Goal: Task Accomplishment & Management: Manage account settings

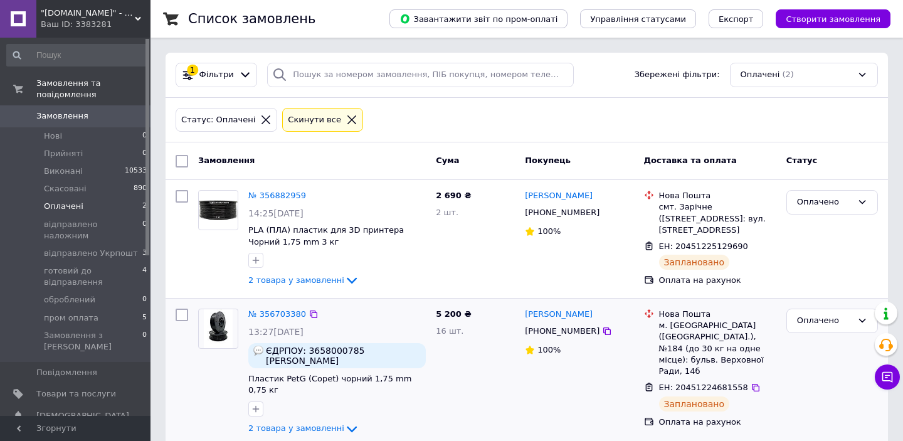
scroll to position [21, 0]
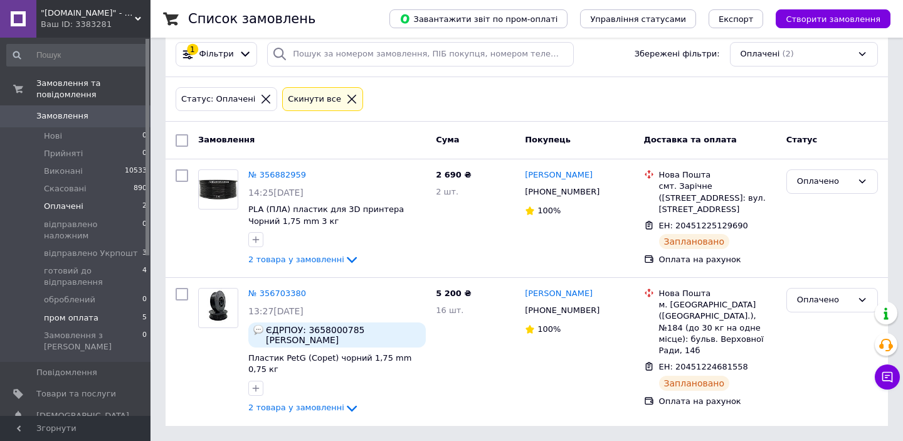
click at [94, 309] on li "пром оплата 5" at bounding box center [77, 318] width 154 height 18
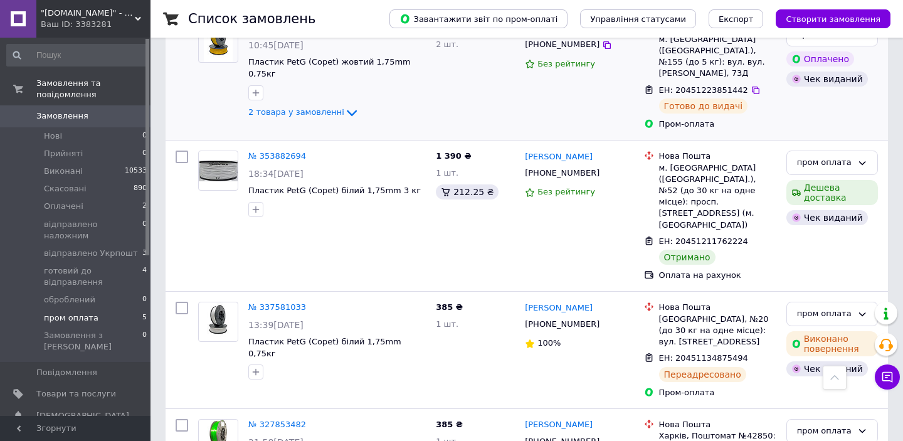
scroll to position [294, 0]
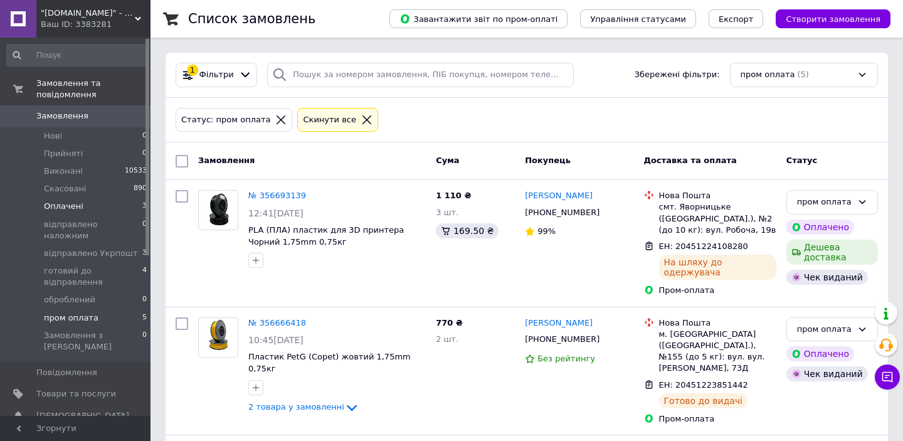
click at [72, 204] on span "Оплачені" at bounding box center [63, 206] width 39 height 11
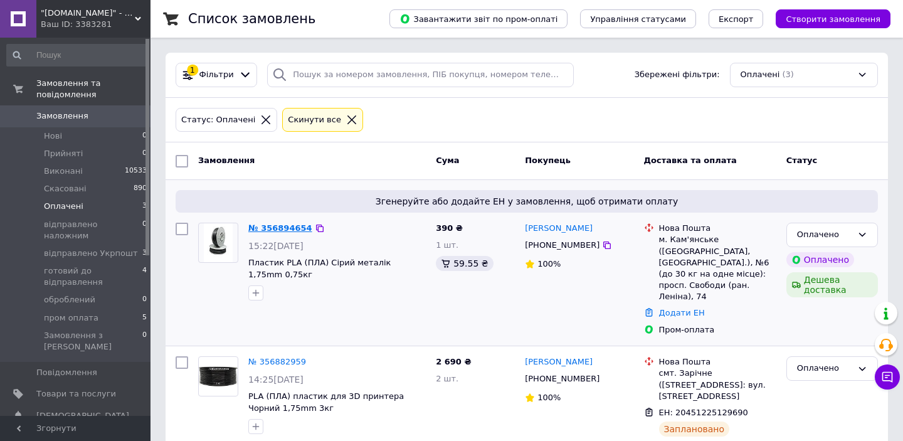
click at [290, 231] on link "№ 356894654" at bounding box center [280, 227] width 64 height 9
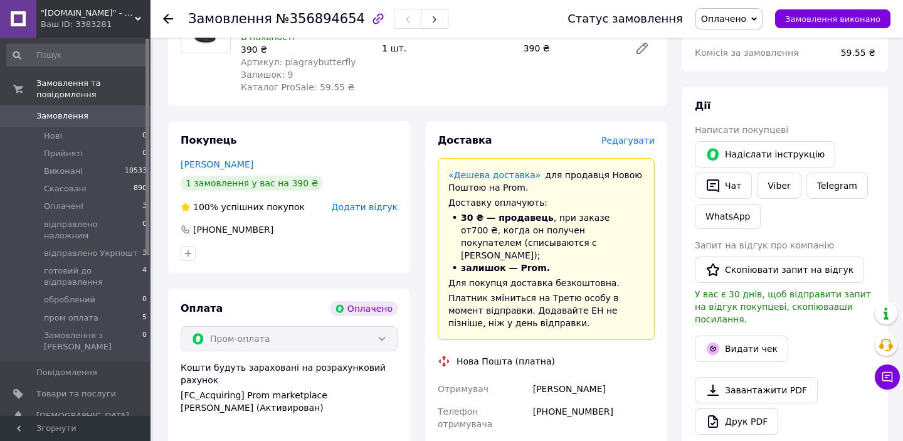
scroll to position [513, 0]
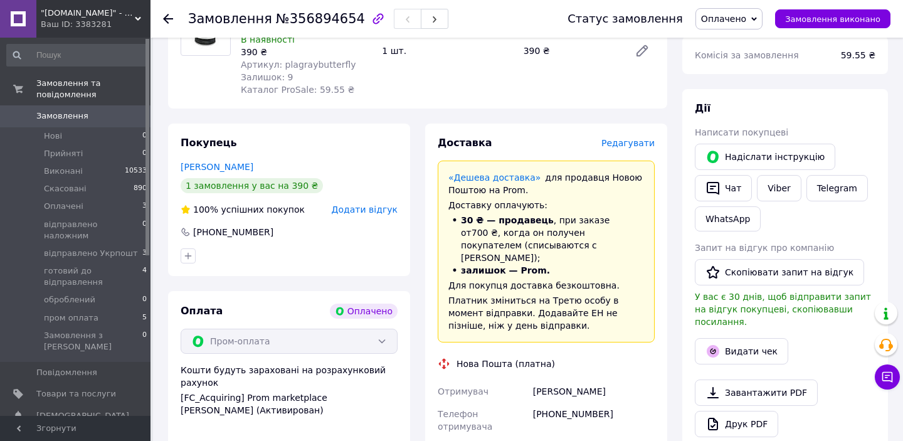
click at [629, 138] on span "Редагувати" at bounding box center [627, 143] width 53 height 10
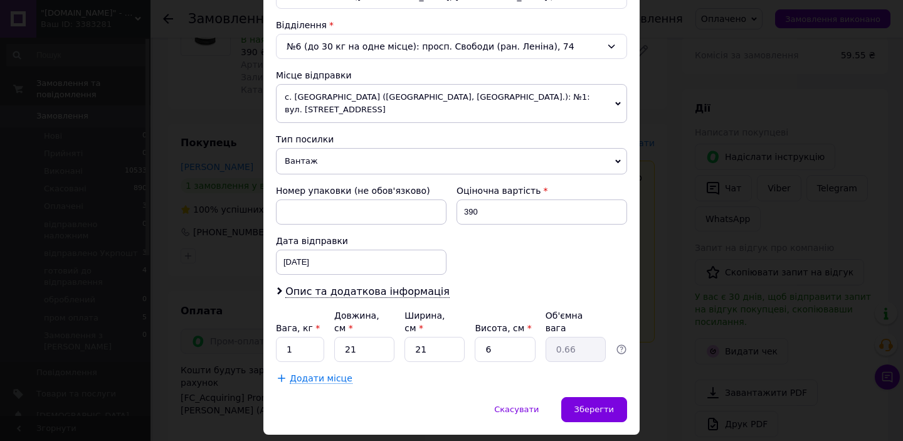
scroll to position [384, 0]
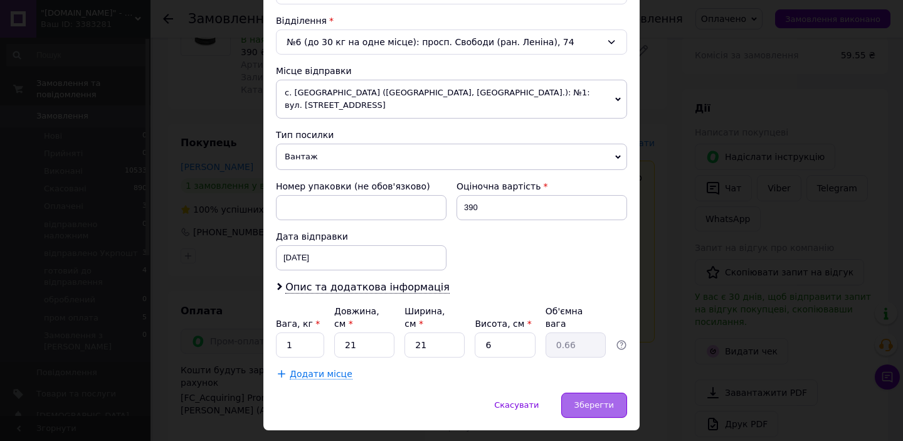
click at [582, 400] on span "Зберегти" at bounding box center [593, 404] width 39 height 9
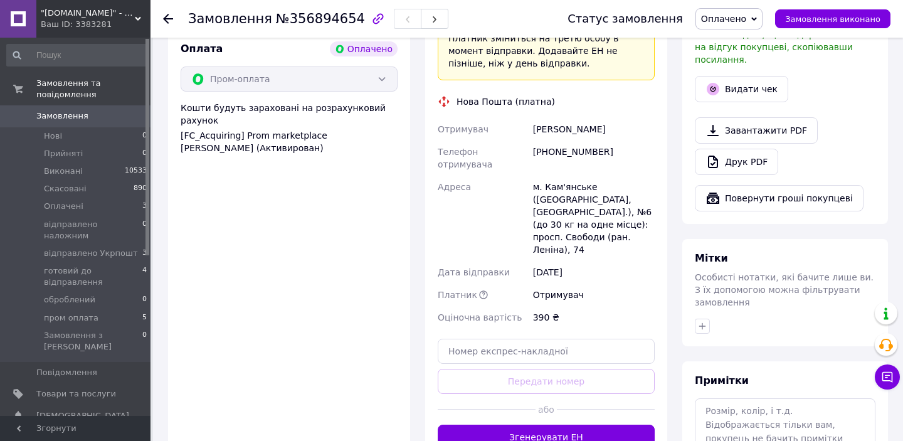
scroll to position [775, 0]
click at [524, 425] on button "Згенерувати ЕН" at bounding box center [545, 437] width 217 height 25
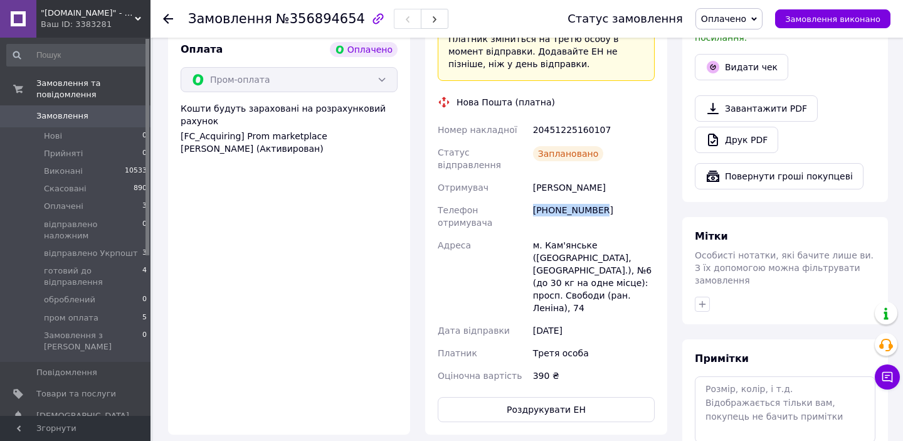
drag, startPoint x: 601, startPoint y: 163, endPoint x: 530, endPoint y: 162, distance: 70.8
click at [530, 199] on div "+380972121782" at bounding box center [593, 216] width 127 height 35
copy div "+380972121782"
drag, startPoint x: 599, startPoint y: 93, endPoint x: 561, endPoint y: 93, distance: 38.2
click at [561, 118] on div "20451225160107" at bounding box center [593, 129] width 127 height 23
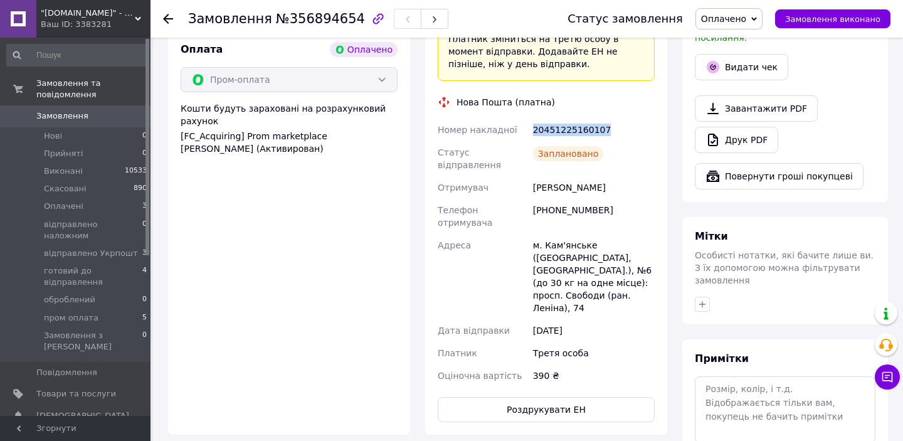
drag, startPoint x: 533, startPoint y: 93, endPoint x: 604, endPoint y: 88, distance: 71.0
click at [605, 118] on div "20451225160107" at bounding box center [593, 129] width 127 height 23
copy div "20451225160107"
click at [71, 154] on span "Прийняті" at bounding box center [63, 153] width 39 height 11
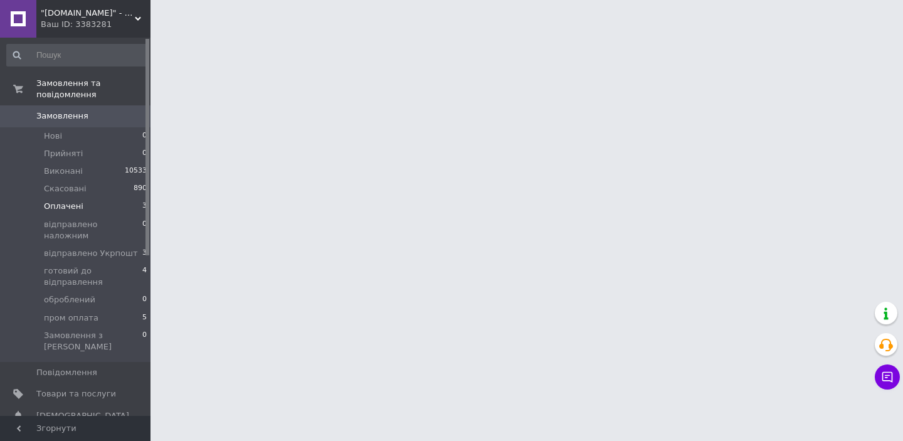
click at [87, 205] on li "Оплачені 3" at bounding box center [77, 206] width 154 height 18
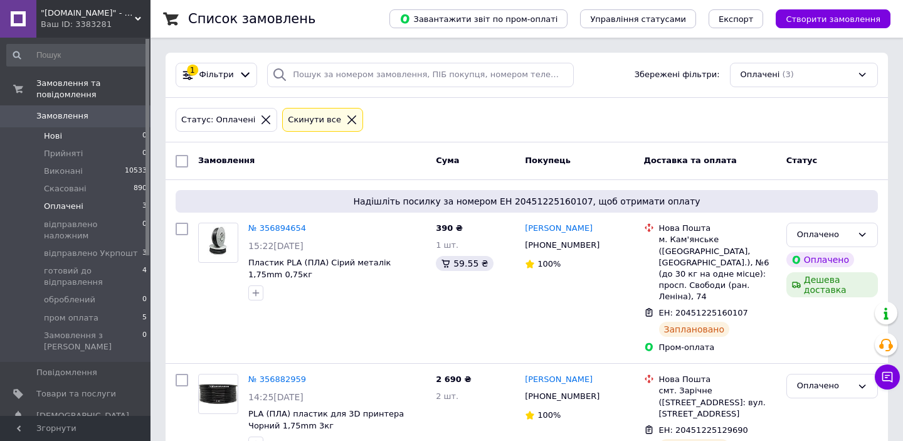
click at [98, 132] on li "Нові 0" at bounding box center [77, 136] width 154 height 18
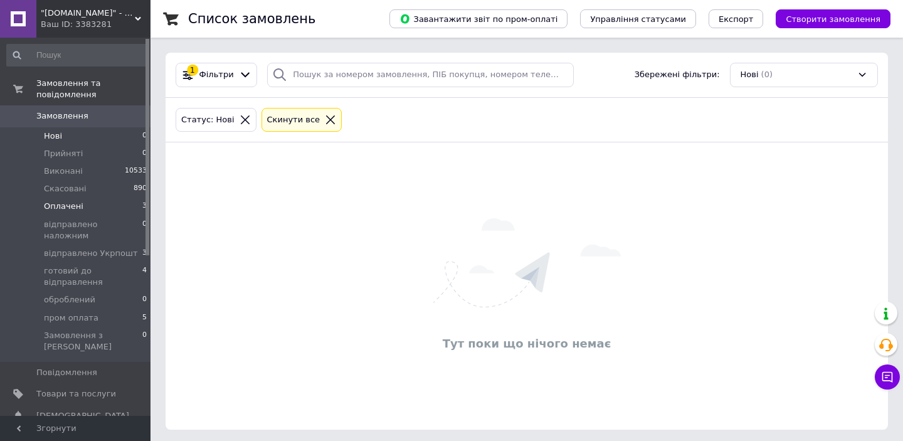
click at [78, 203] on span "Оплачені" at bounding box center [63, 206] width 39 height 11
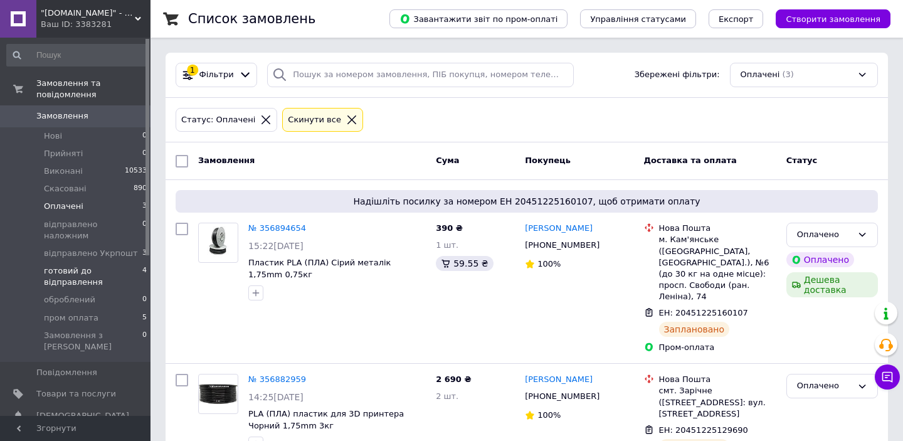
click at [88, 271] on span "готовий до відправлення" at bounding box center [93, 276] width 98 height 23
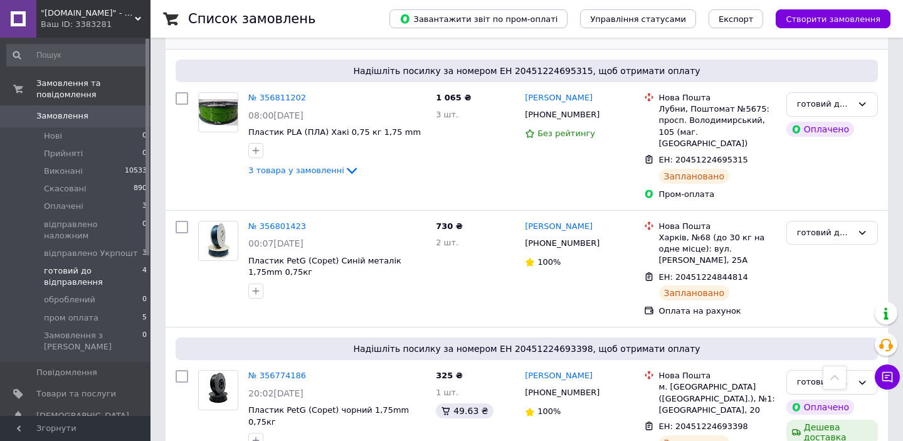
scroll to position [306, 0]
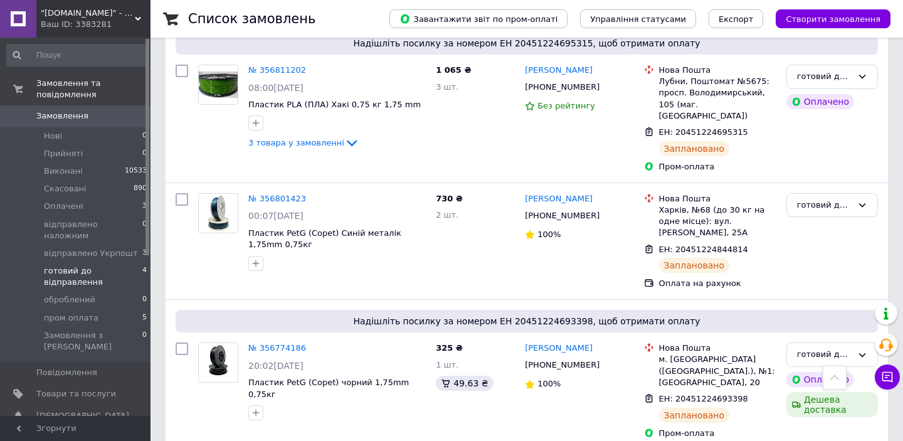
click at [69, 115] on span "Замовлення" at bounding box center [62, 115] width 52 height 11
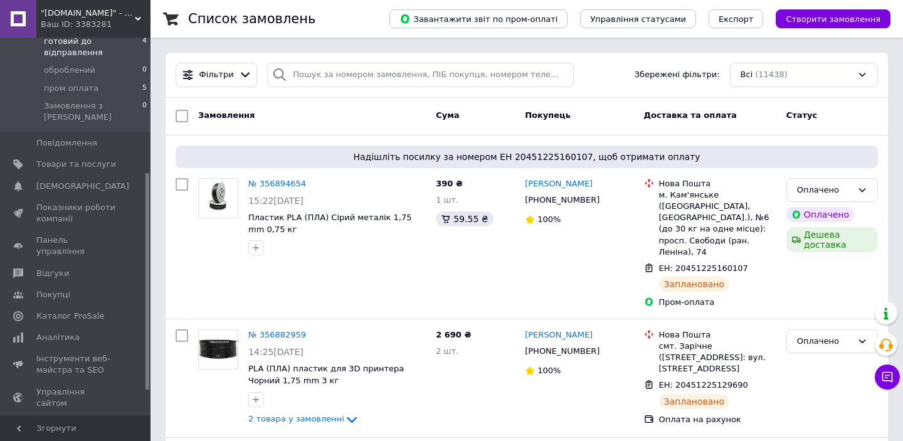
scroll to position [237, 0]
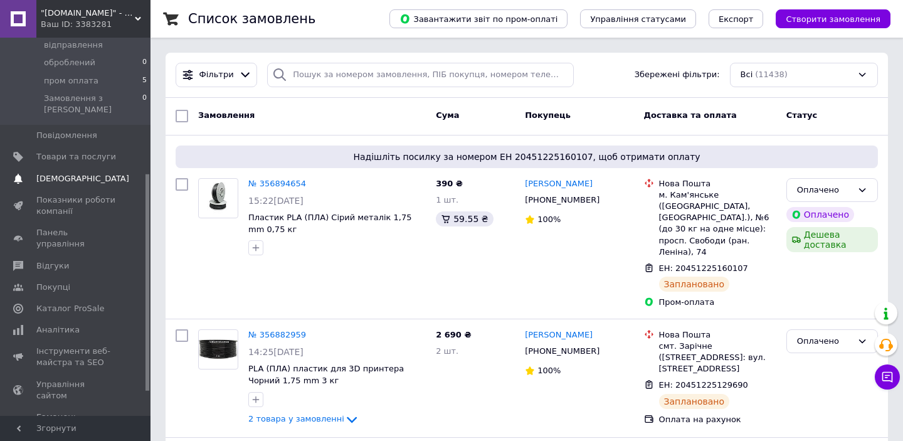
click at [79, 173] on span "[DEMOGRAPHIC_DATA]" at bounding box center [82, 178] width 93 height 11
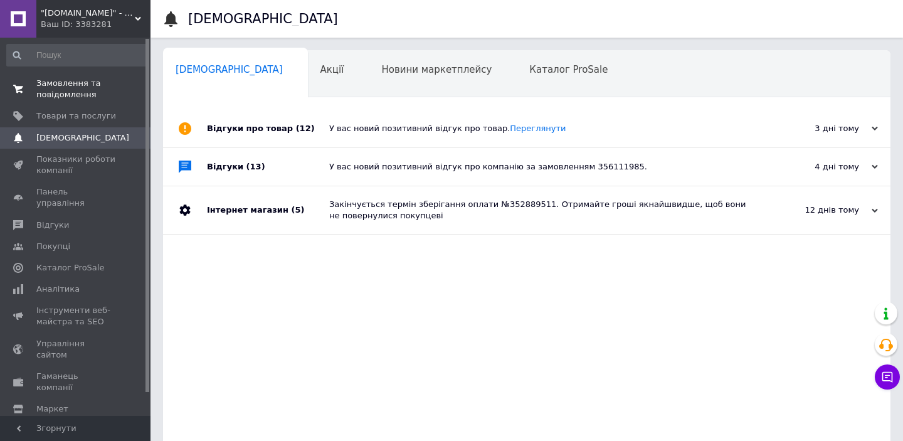
click at [59, 95] on span "Замовлення та повідомлення" at bounding box center [76, 89] width 80 height 23
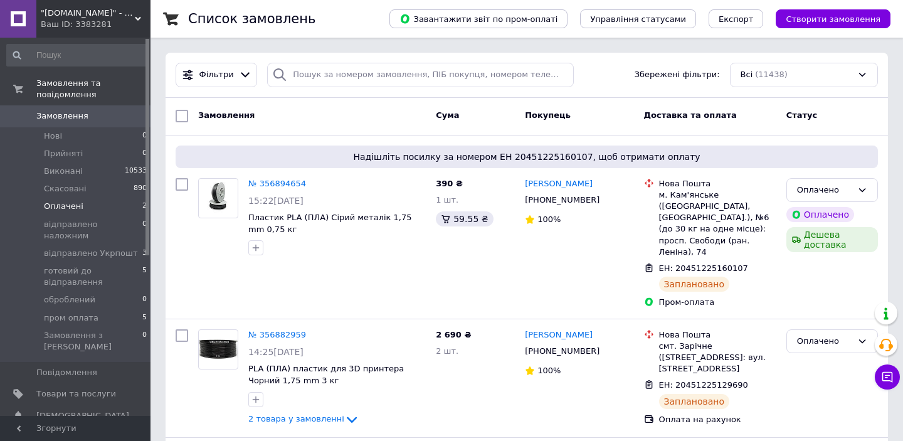
click at [79, 204] on span "Оплачені" at bounding box center [63, 206] width 39 height 11
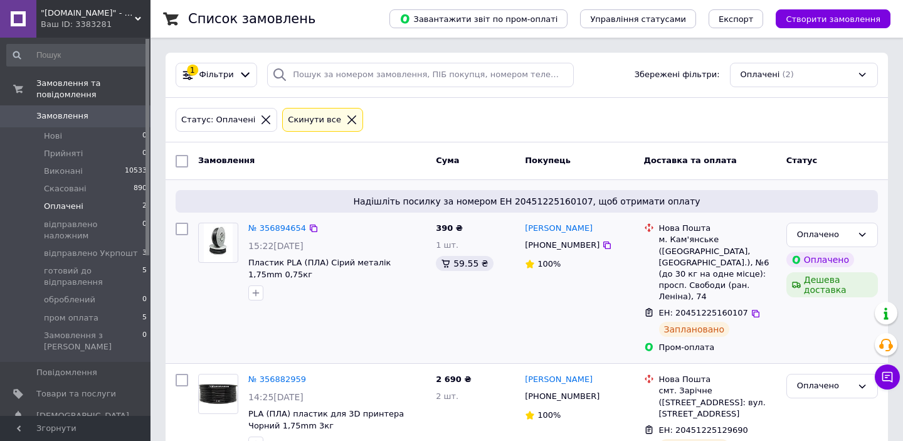
scroll to position [45, 0]
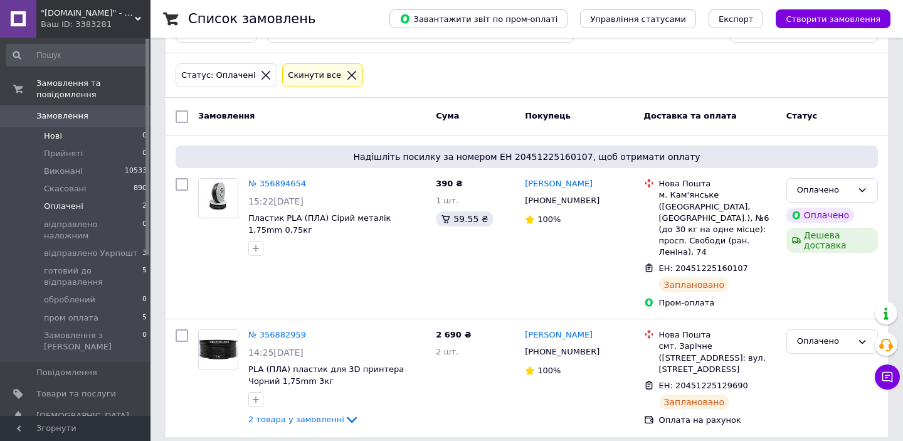
click at [98, 139] on li "Нові 0" at bounding box center [77, 136] width 154 height 18
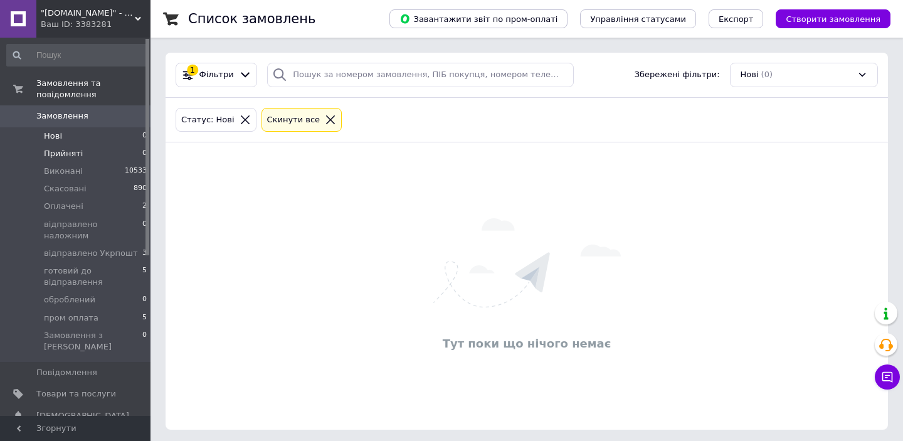
click at [69, 152] on span "Прийняті" at bounding box center [63, 153] width 39 height 11
click at [71, 201] on span "Оплачені" at bounding box center [63, 206] width 39 height 11
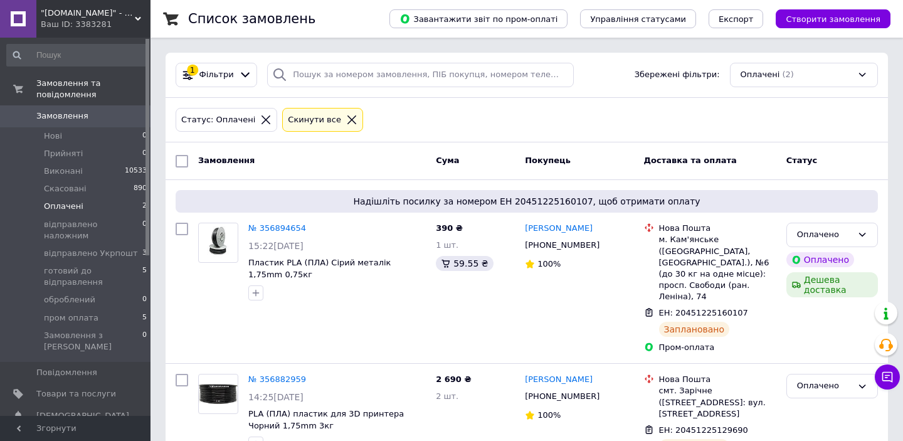
click at [81, 206] on li "Оплачені 2" at bounding box center [77, 206] width 154 height 18
click at [95, 388] on span "Товари та послуги" at bounding box center [76, 393] width 80 height 11
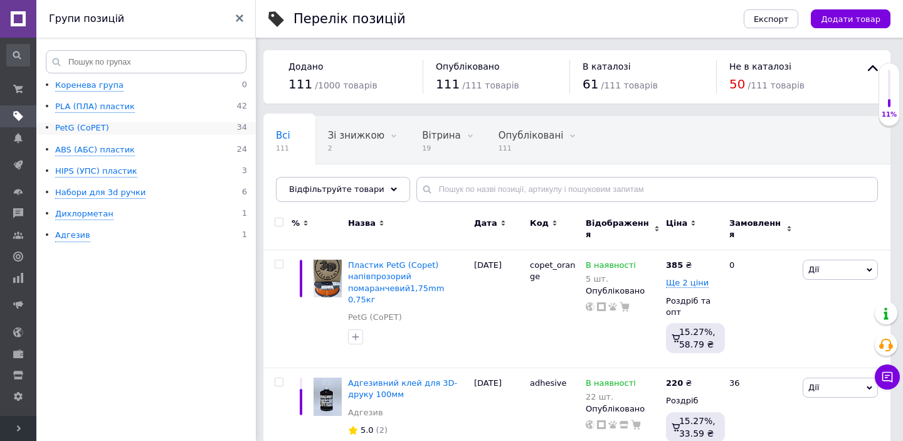
click at [98, 128] on div "PetG (CoPET)" at bounding box center [82, 128] width 54 height 12
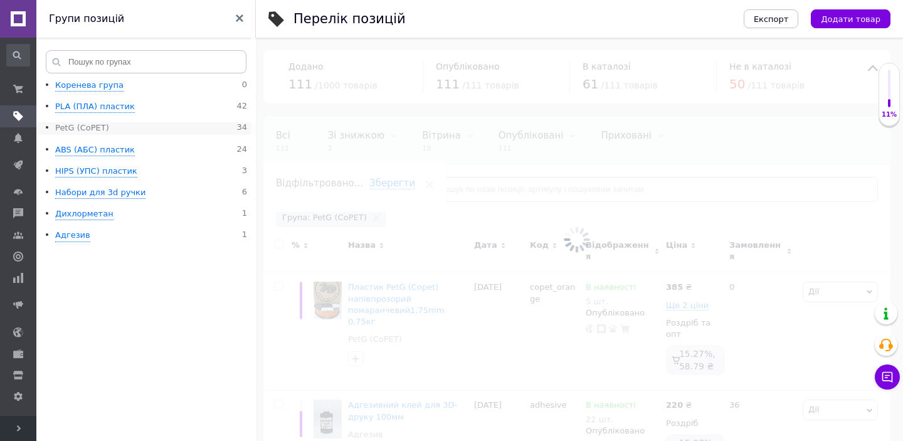
scroll to position [0, 51]
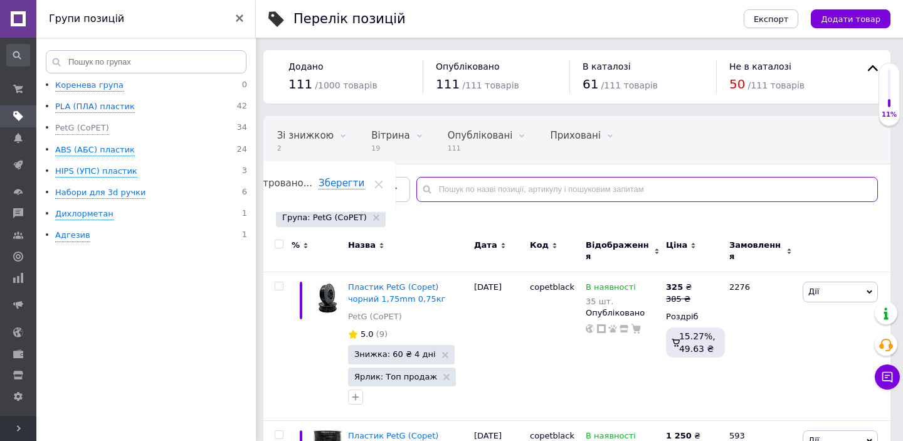
click at [503, 186] on input "text" at bounding box center [646, 189] width 461 height 25
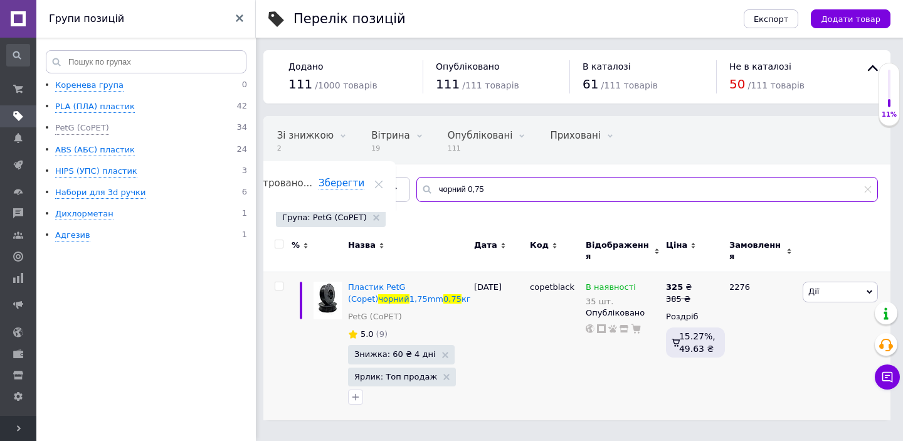
type input "чорний 0,75"
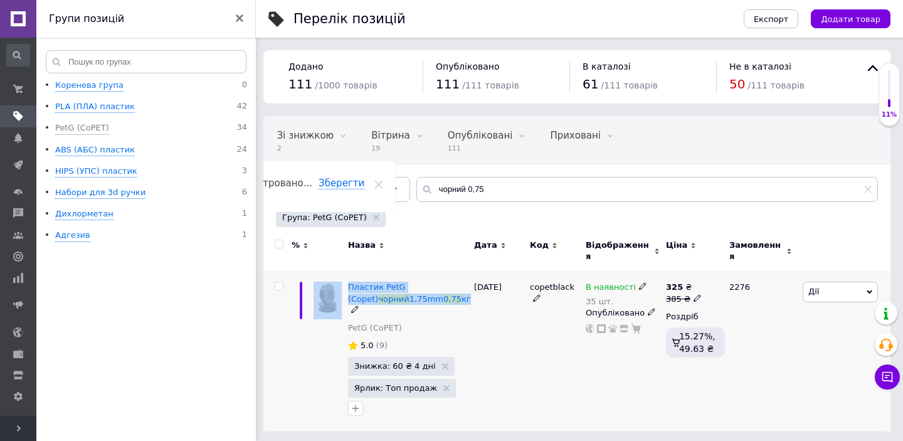
drag, startPoint x: 343, startPoint y: 279, endPoint x: 405, endPoint y: 292, distance: 62.8
click at [405, 292] on div "Пластик PetG (Copet) чорний 1,75mm 0,75 кг PetG (CoPET) 5.0 (9) Знижка: 60 ₴ 4 …" at bounding box center [576, 351] width 627 height 159
copy div "Пластик PetG (Copet) чорний 1,75mm 0,75 кг"
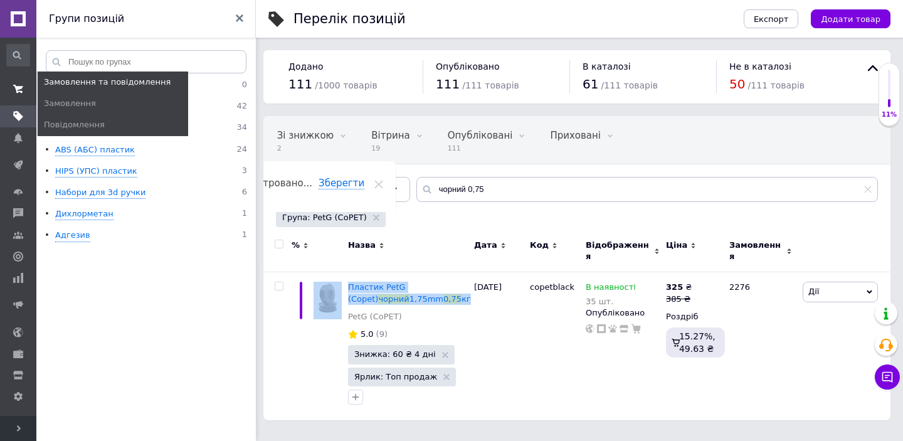
click at [21, 85] on icon at bounding box center [18, 89] width 10 height 10
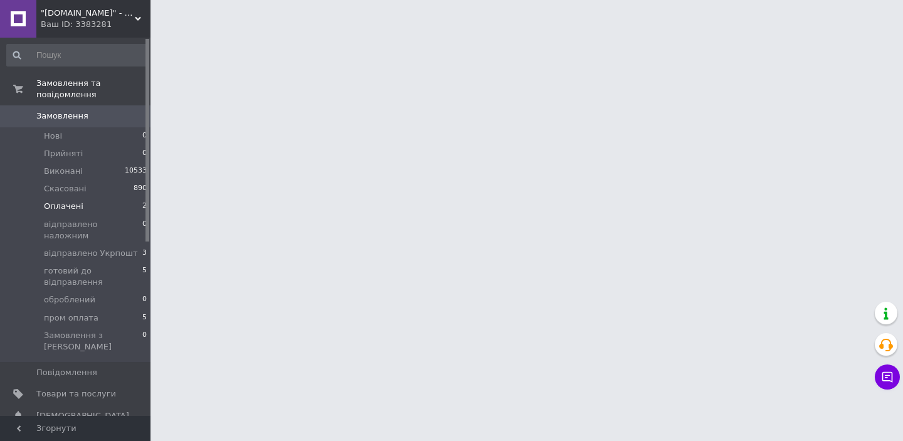
click at [78, 211] on span "Оплачені" at bounding box center [63, 206] width 39 height 11
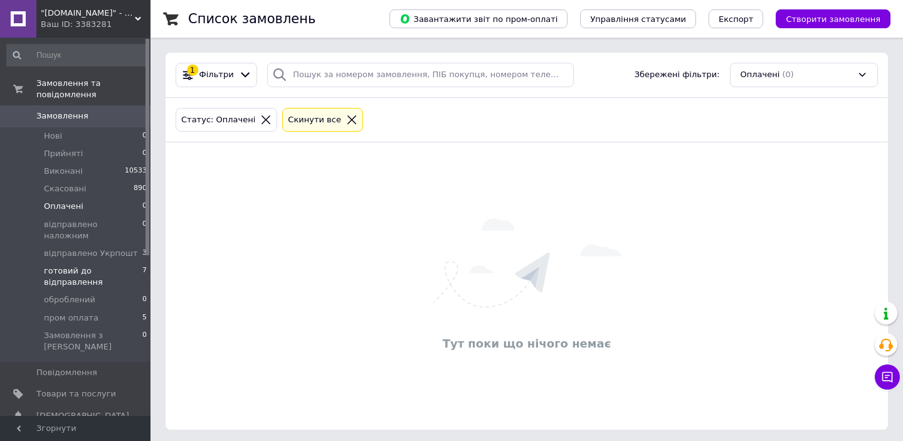
click at [90, 265] on span "готовий до відправлення" at bounding box center [93, 276] width 98 height 23
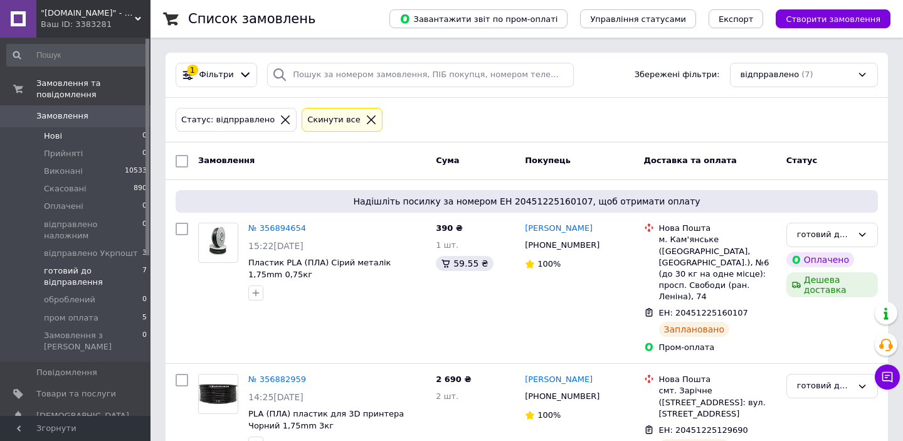
click at [103, 135] on li "Нові 0" at bounding box center [77, 136] width 154 height 18
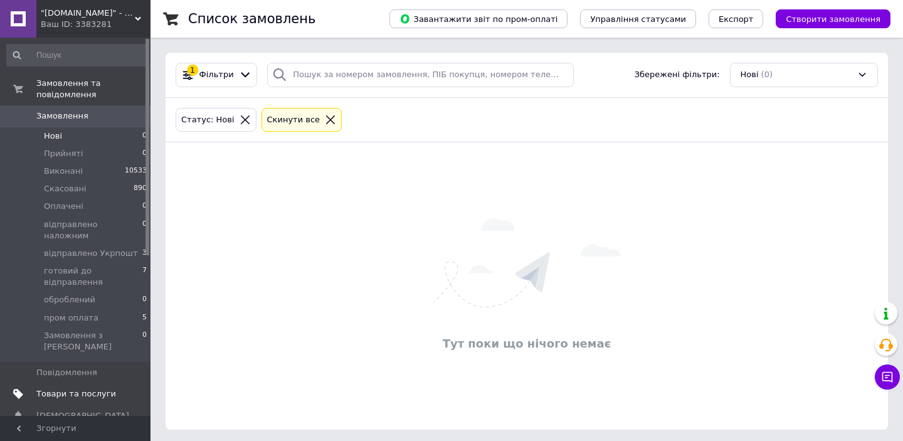
click at [97, 388] on span "Товари та послуги" at bounding box center [76, 393] width 80 height 11
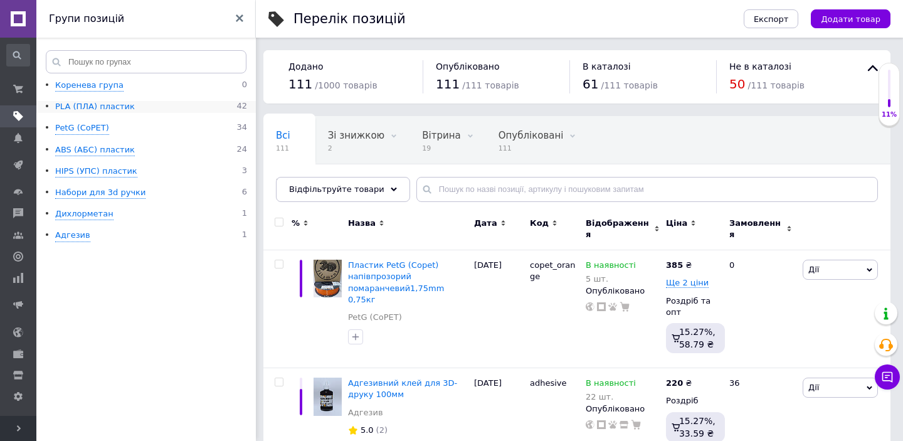
click at [97, 105] on div "PLA (ПЛА) пластик" at bounding box center [95, 107] width 80 height 12
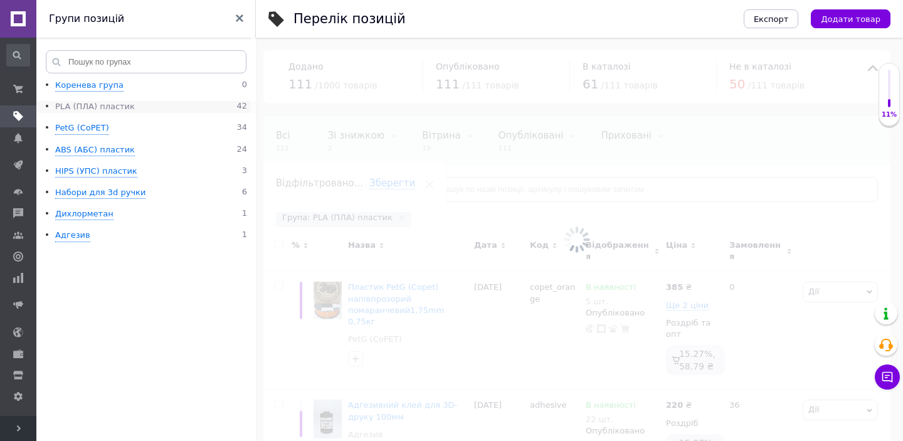
scroll to position [0, 51]
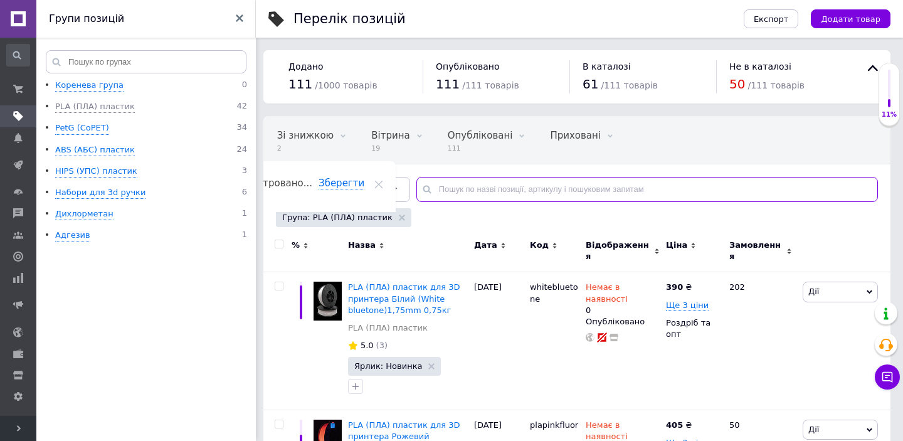
click at [520, 189] on input "text" at bounding box center [646, 189] width 461 height 25
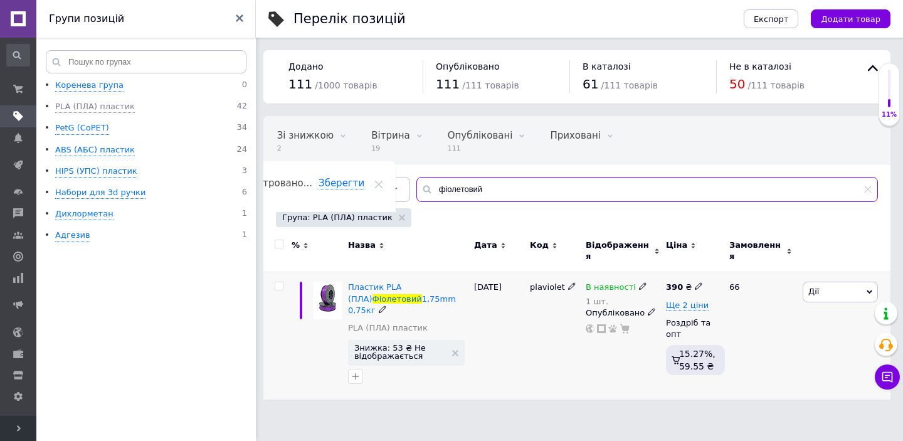
type input "фіолетовий"
drag, startPoint x: 342, startPoint y: 277, endPoint x: 451, endPoint y: 293, distance: 110.2
click at [451, 293] on div "Пластик PLA (ПЛА) Фіолетовий 1,75mm 0,75кг PLA (ПЛА) пластик Знижка: 53 ₴ Не ві…" at bounding box center [576, 335] width 627 height 127
copy div "Пластик PLA (ПЛА) Фіолетовий 1,75mm 0,75кг"
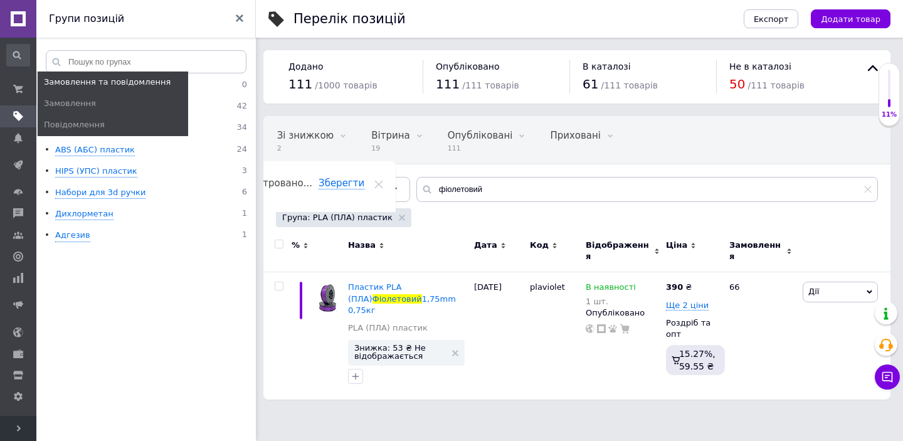
click at [65, 80] on span "Замовлення та повідомлення" at bounding box center [107, 81] width 127 height 11
click at [22, 86] on use at bounding box center [18, 89] width 10 height 8
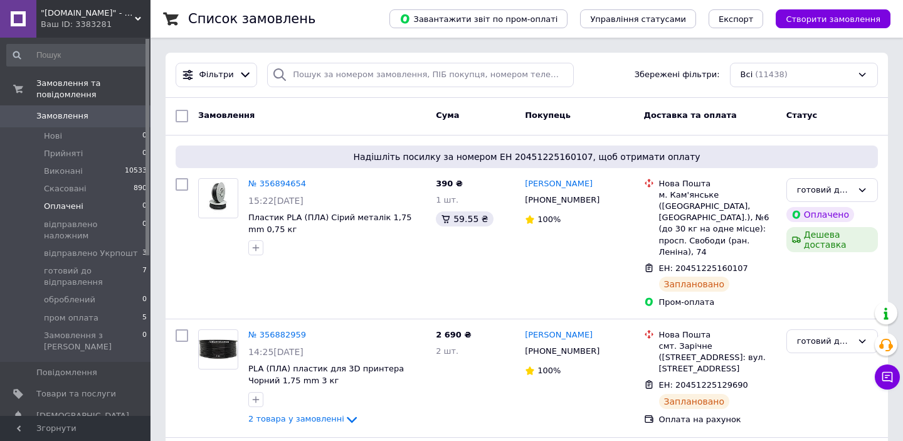
click at [65, 204] on span "Оплачені" at bounding box center [63, 206] width 39 height 11
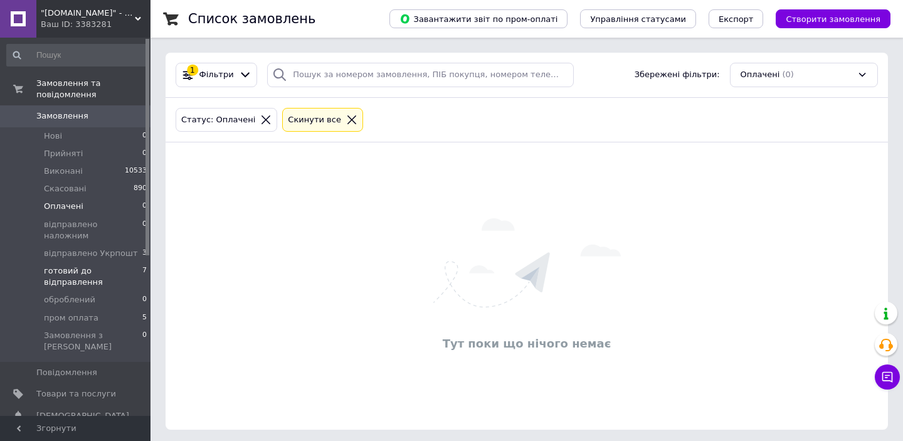
click at [90, 265] on span "готовий до відправлення" at bounding box center [93, 276] width 98 height 23
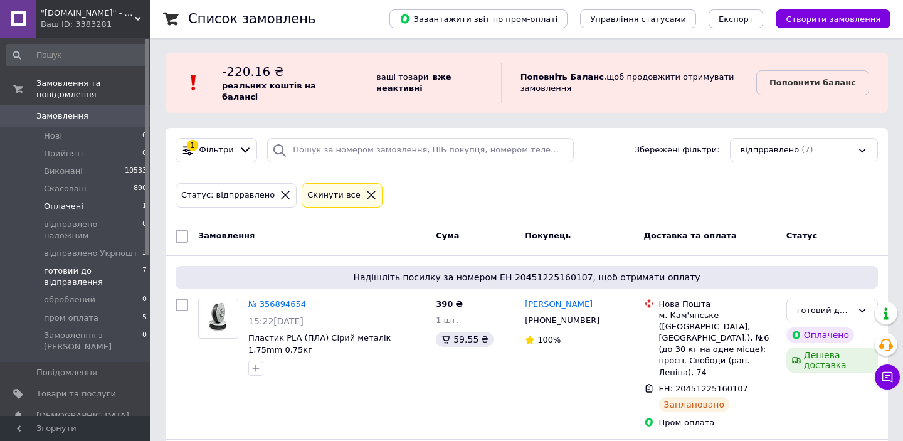
click at [119, 210] on li "Оплачені 1" at bounding box center [77, 206] width 154 height 18
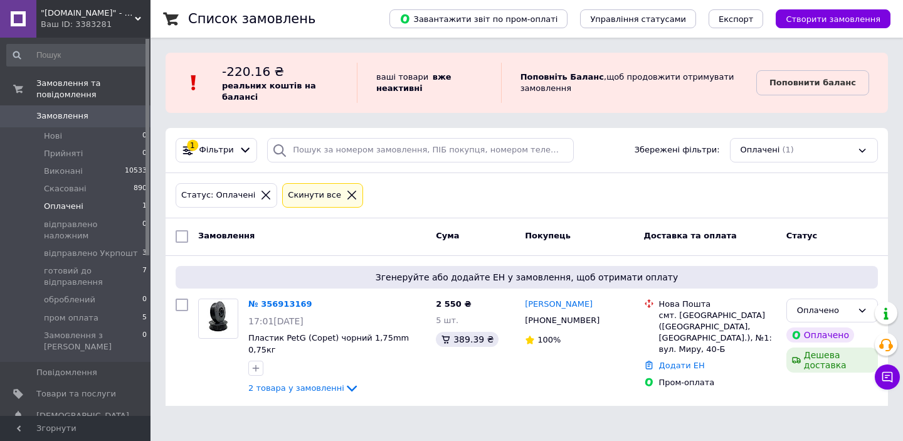
click at [93, 204] on li "Оплачені 1" at bounding box center [77, 206] width 154 height 18
click at [399, 85] on b "вже неактивні" at bounding box center [413, 82] width 75 height 21
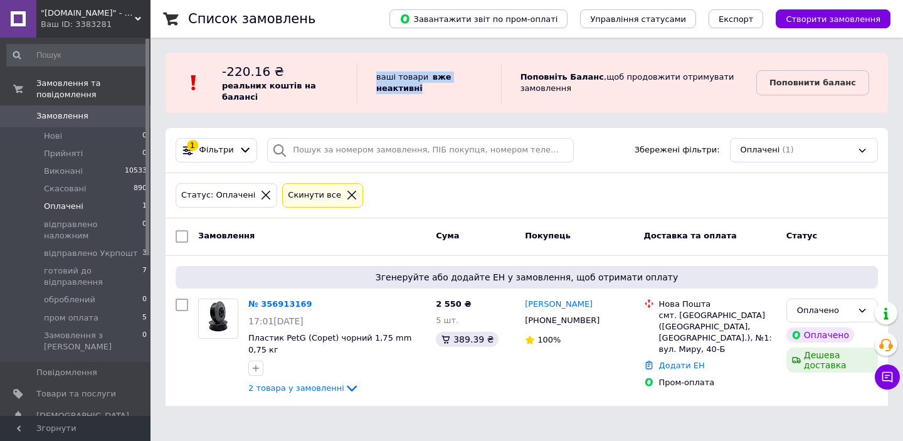
click at [23, 21] on link at bounding box center [18, 19] width 36 height 38
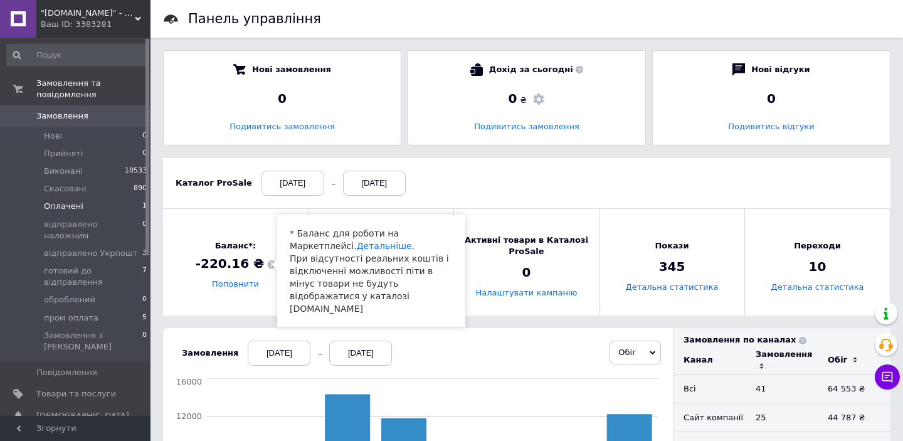
click at [267, 267] on span at bounding box center [271, 265] width 8 height 8
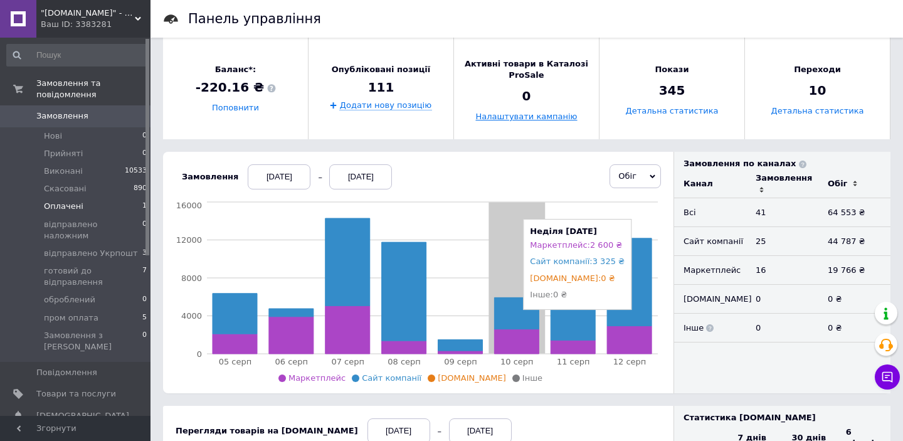
scroll to position [174, 0]
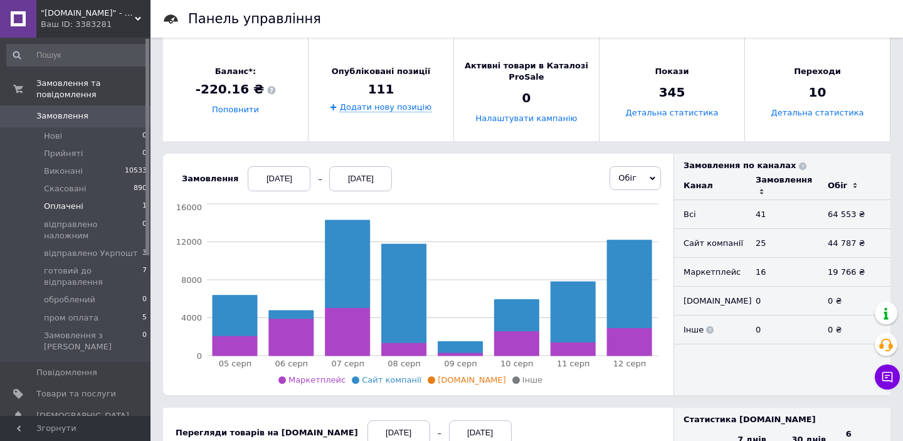
click at [113, 202] on li "Оплачені 1" at bounding box center [77, 206] width 154 height 18
click at [100, 265] on span "готовий до відправлення" at bounding box center [93, 276] width 98 height 23
click at [61, 265] on span "готовий до відправлення" at bounding box center [93, 276] width 98 height 23
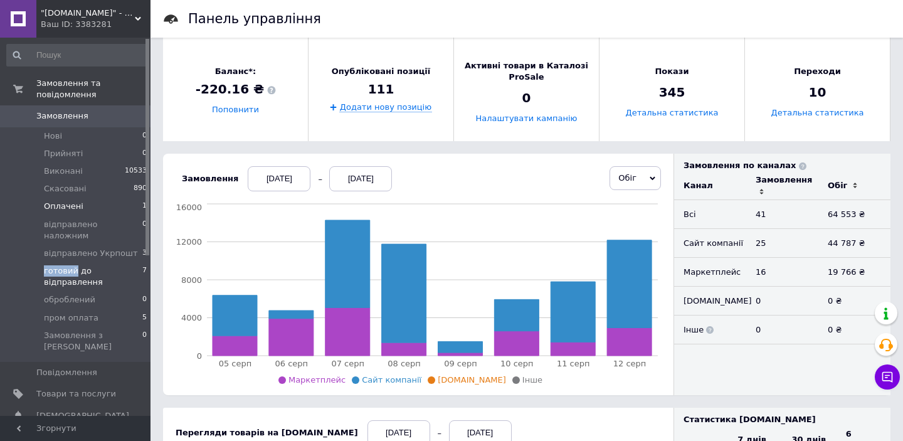
click at [61, 265] on span "готовий до відправлення" at bounding box center [93, 276] width 98 height 23
click at [68, 91] on span "Замовлення та повідомлення" at bounding box center [93, 89] width 114 height 23
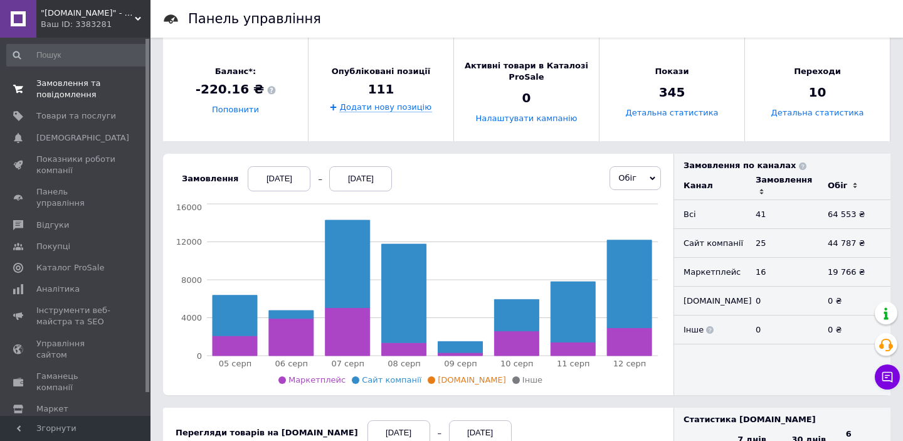
click at [68, 91] on span "Замовлення та повідомлення" at bounding box center [76, 89] width 80 height 23
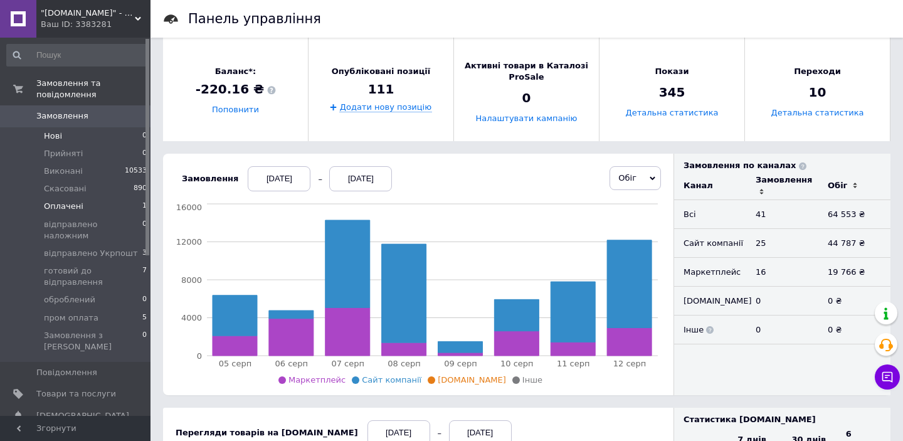
click at [53, 134] on span "Нові" at bounding box center [53, 135] width 18 height 11
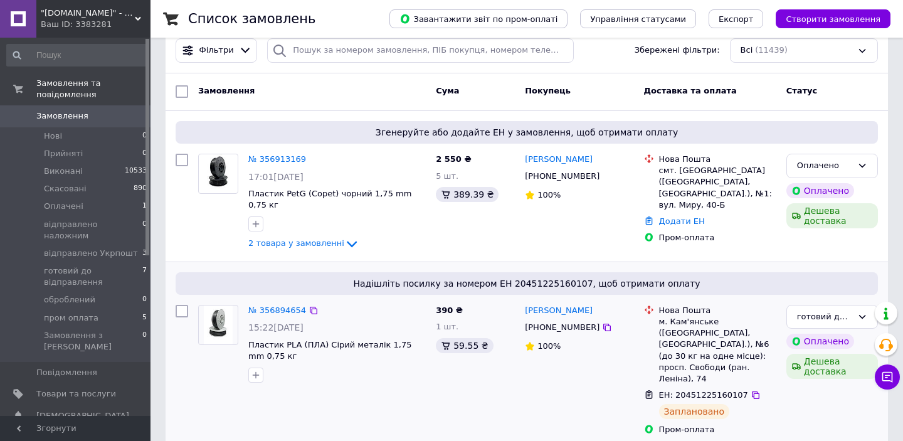
scroll to position [107, 0]
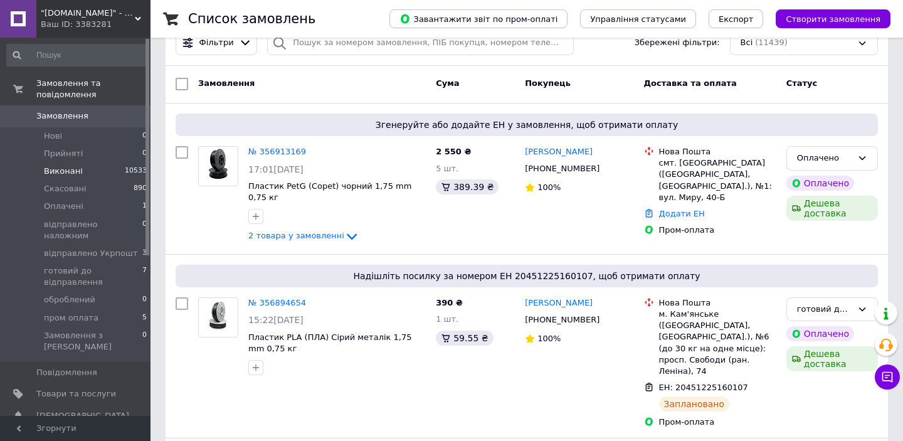
click at [111, 172] on li "Виконані 10533" at bounding box center [77, 171] width 154 height 18
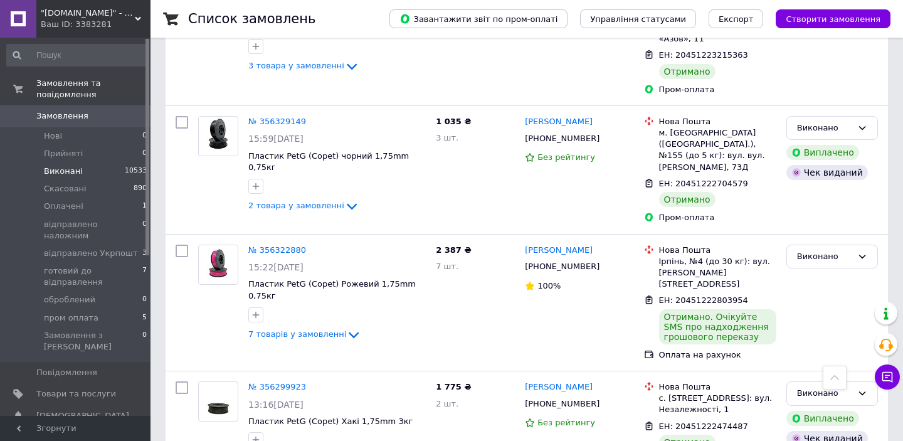
scroll to position [975, 0]
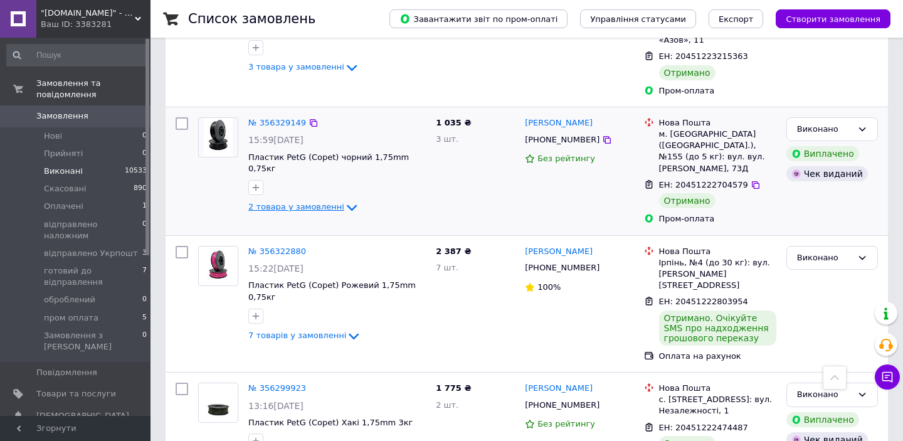
click at [330, 202] on span "2 товара у замовленні" at bounding box center [296, 206] width 96 height 9
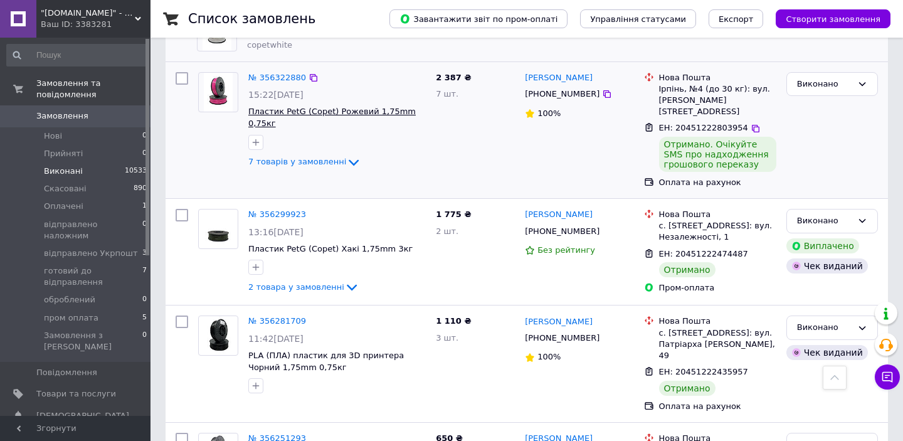
scroll to position [1250, 0]
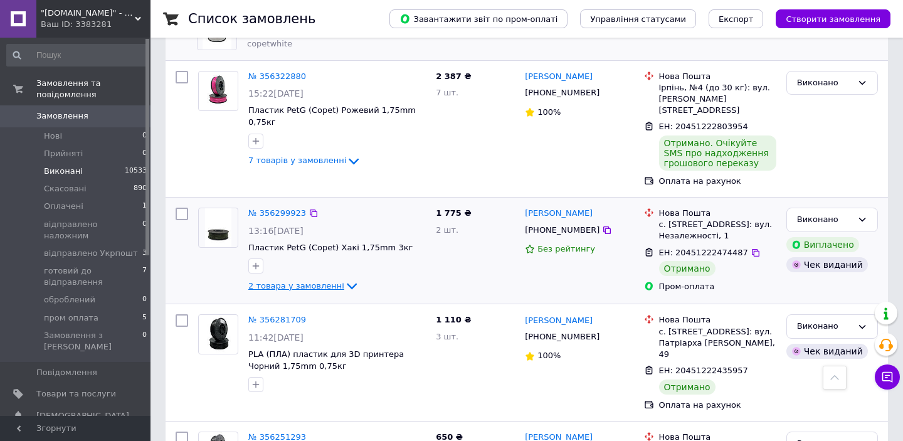
click at [344, 278] on icon at bounding box center [351, 285] width 15 height 15
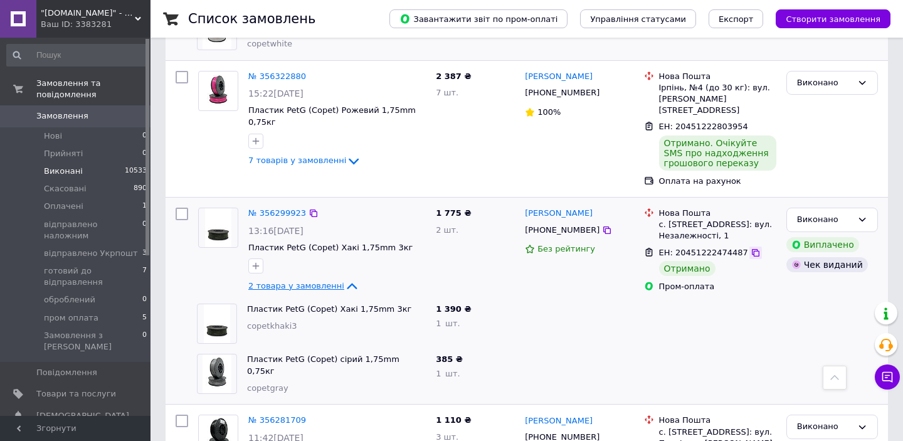
click at [750, 248] on icon at bounding box center [755, 253] width 10 height 10
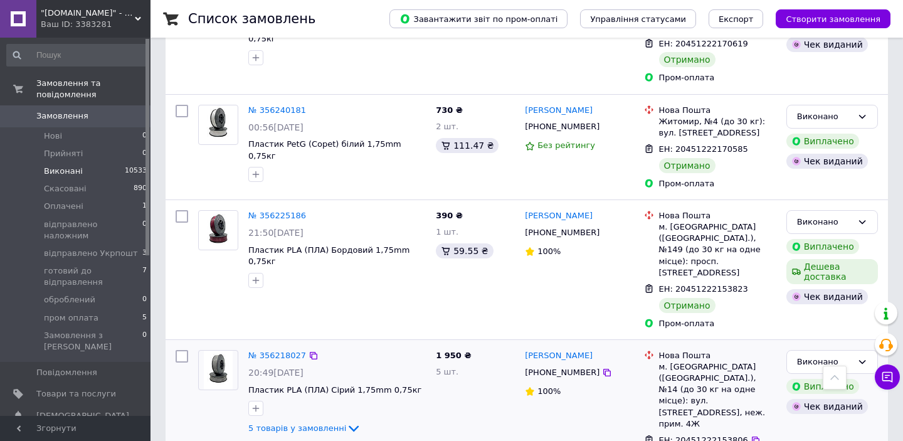
scroll to position [2032, 0]
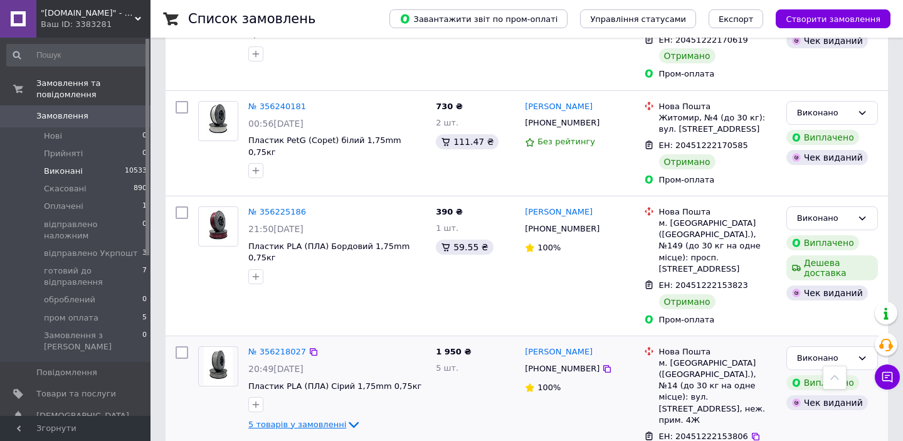
click at [346, 417] on icon at bounding box center [353, 424] width 15 height 15
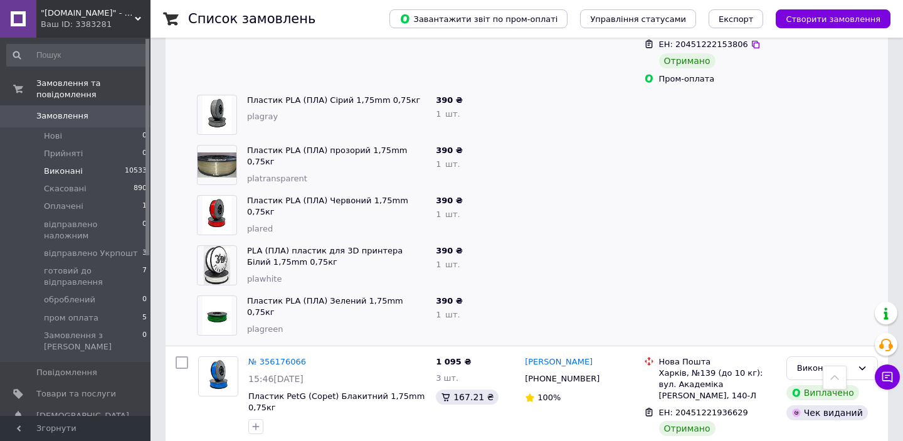
scroll to position [2436, 0]
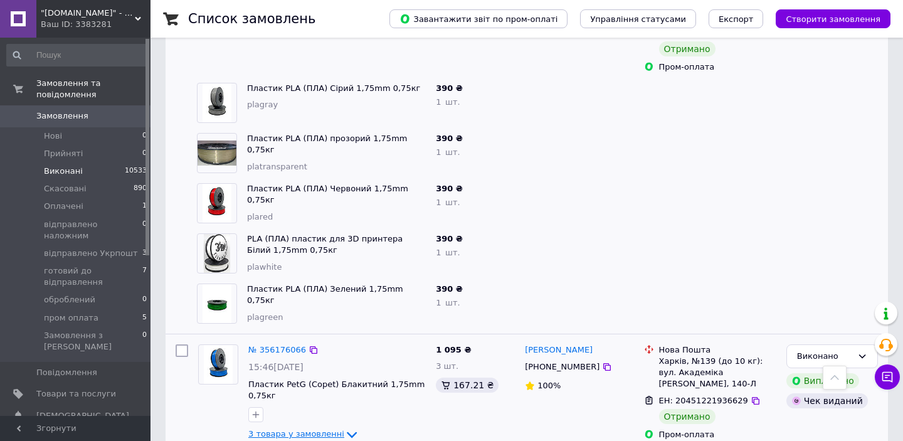
click at [344, 427] on icon at bounding box center [351, 434] width 15 height 15
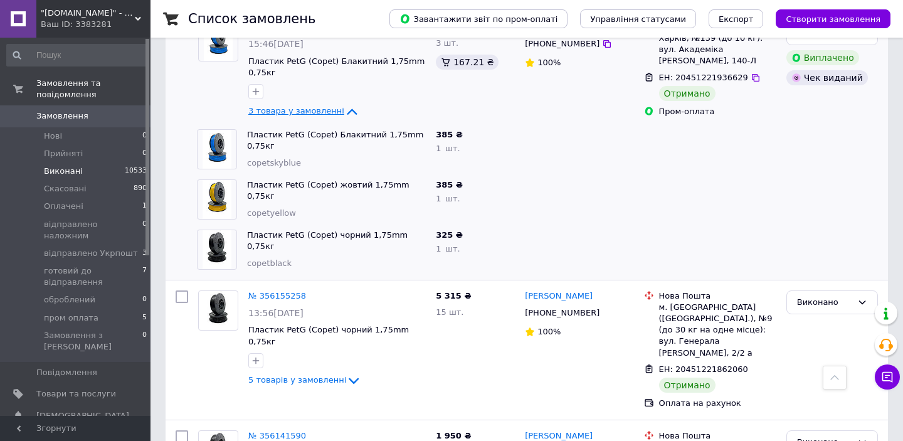
scroll to position [2769, 0]
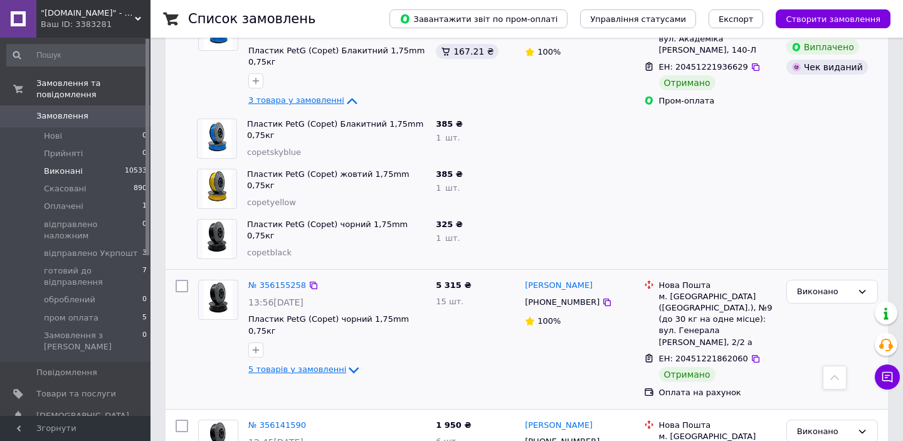
click at [346, 362] on icon at bounding box center [353, 369] width 15 height 15
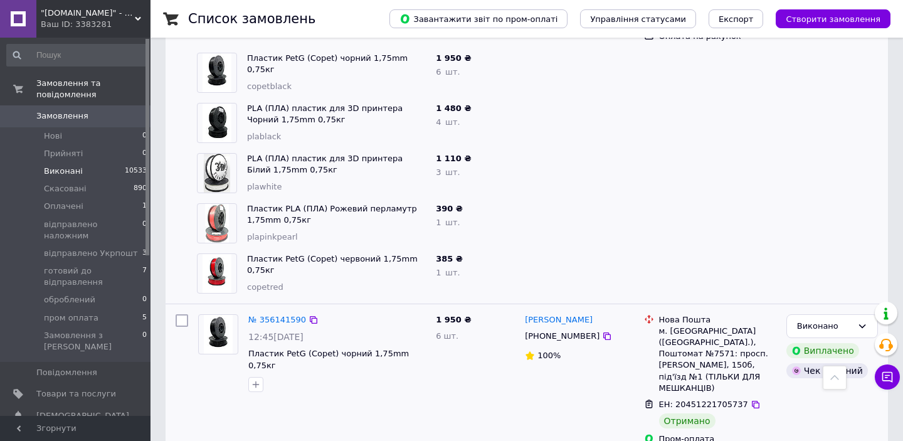
scroll to position [3151, 0]
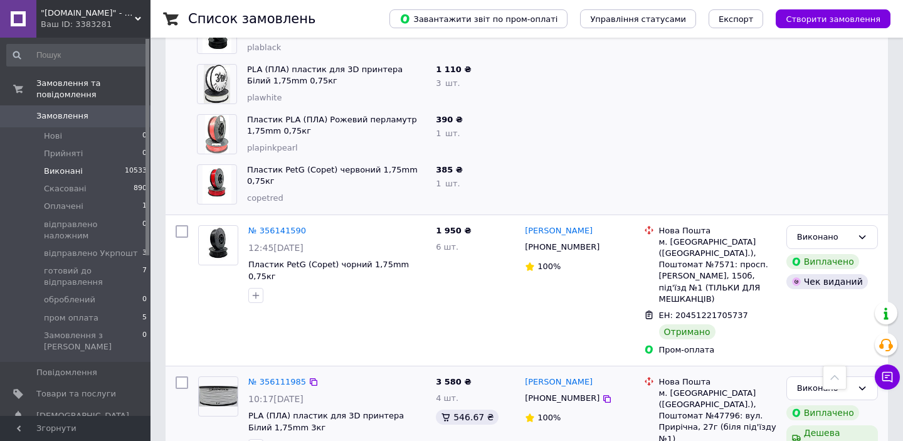
scroll to position [3252, 0]
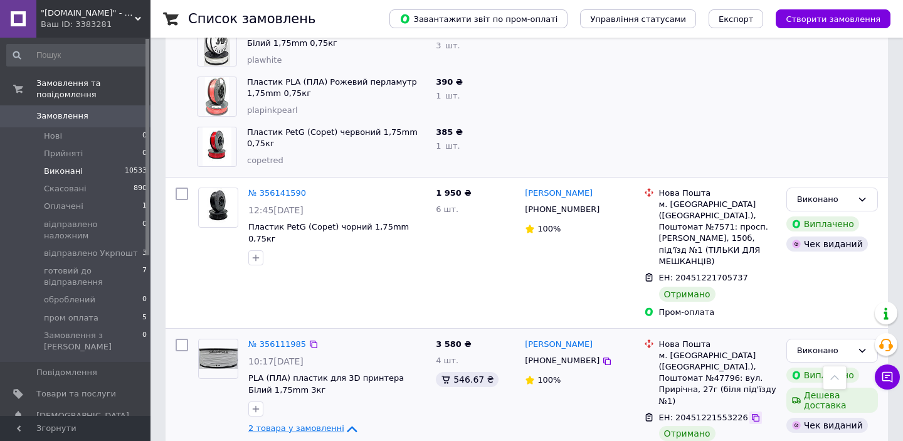
click at [753, 412] on icon at bounding box center [755, 417] width 10 height 10
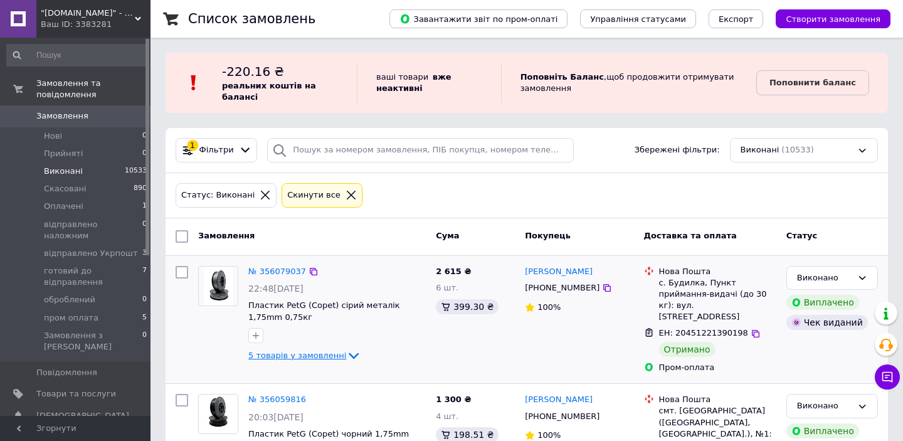
click at [346, 354] on icon at bounding box center [353, 355] width 15 height 15
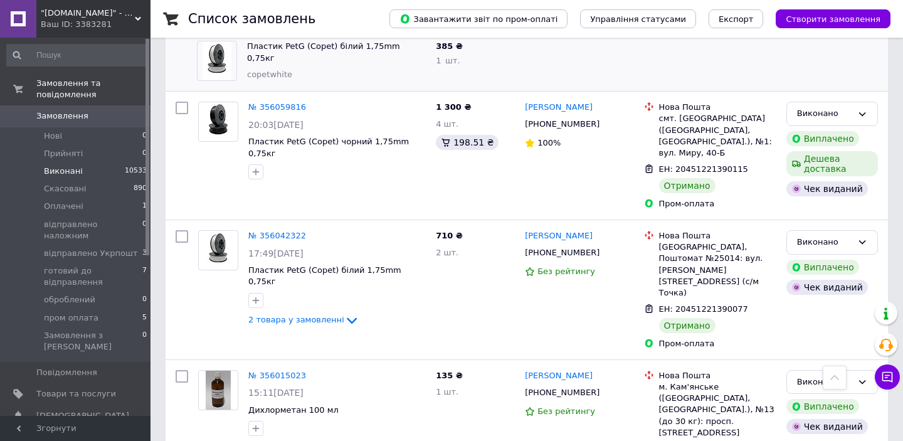
scroll to position [546, 0]
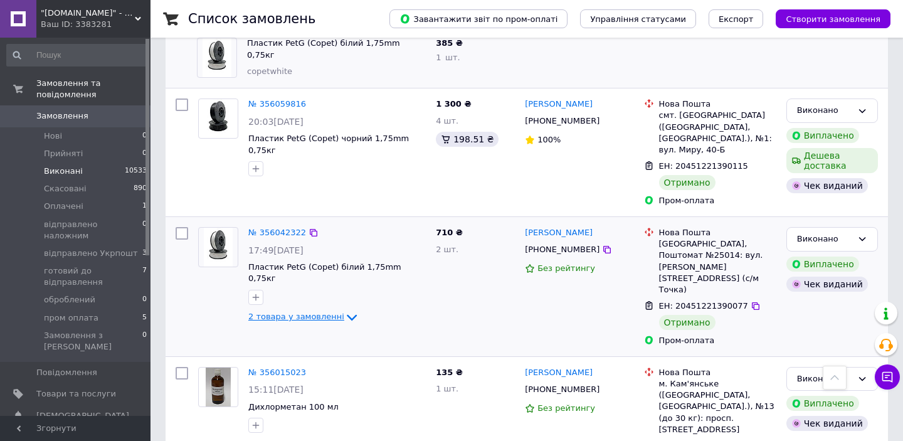
click at [333, 312] on span "2 товара у замовленні" at bounding box center [296, 316] width 96 height 9
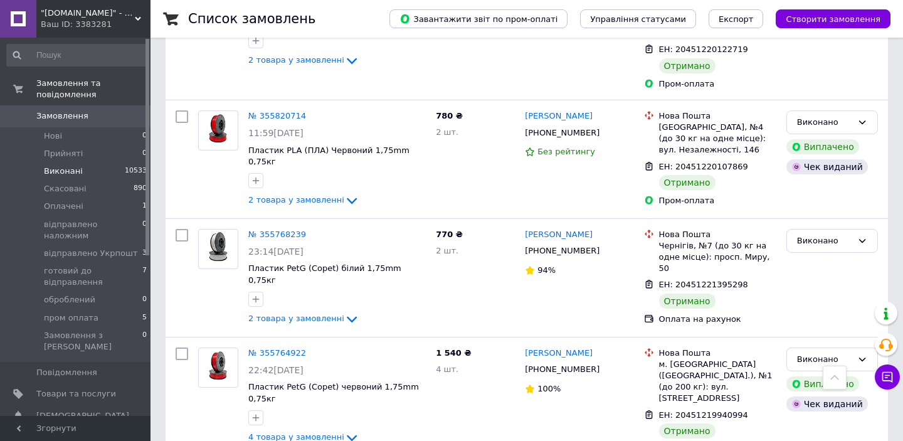
scroll to position [1818, 0]
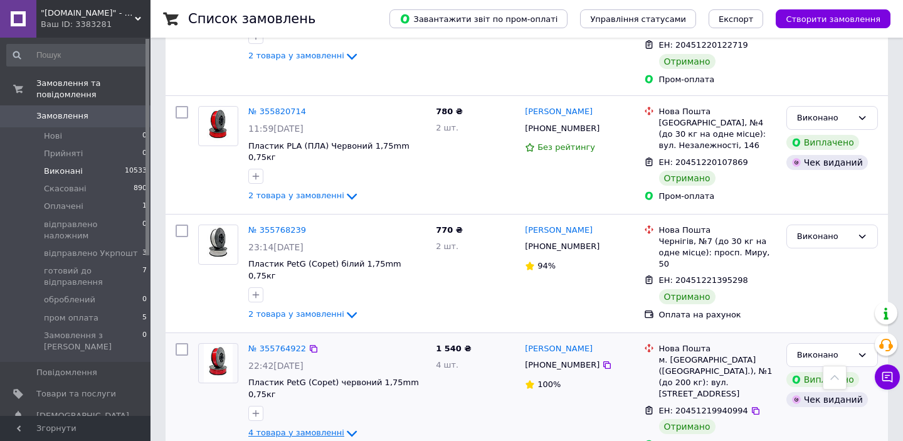
click at [344, 426] on icon at bounding box center [351, 433] width 15 height 15
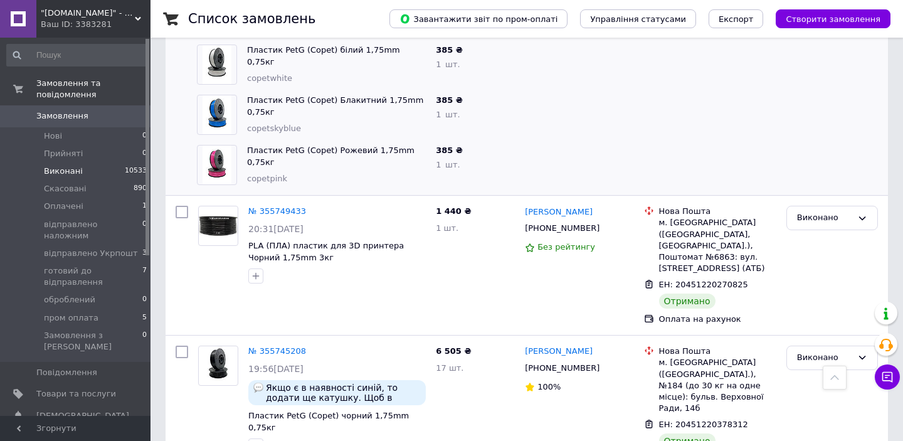
scroll to position [2282, 0]
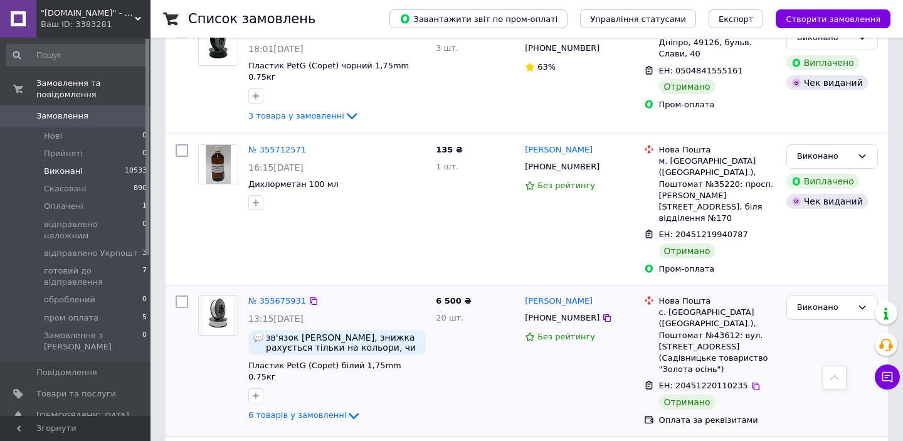
scroll to position [2981, 0]
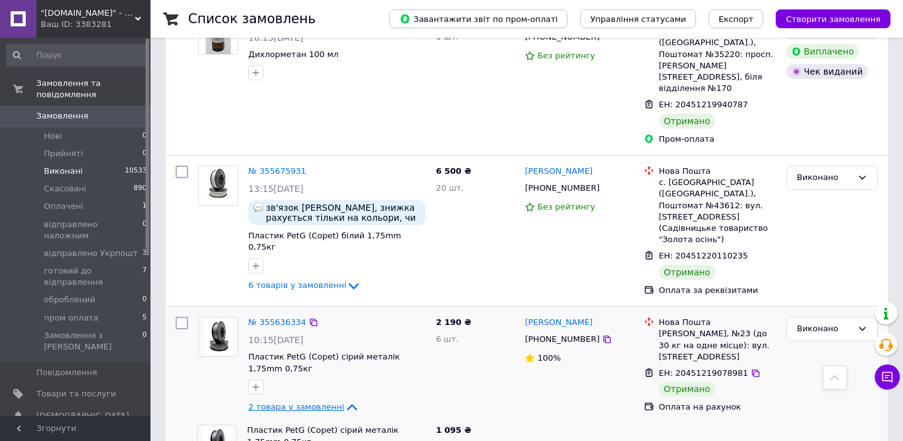
scroll to position [3081, 0]
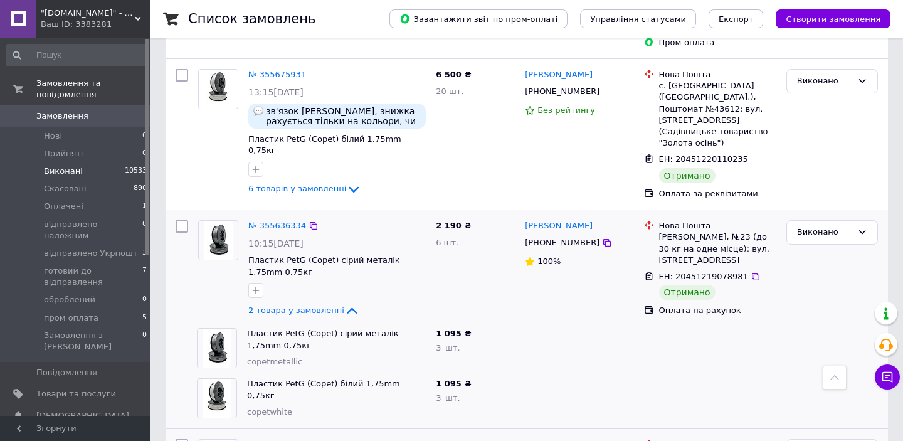
scroll to position [3182, 0]
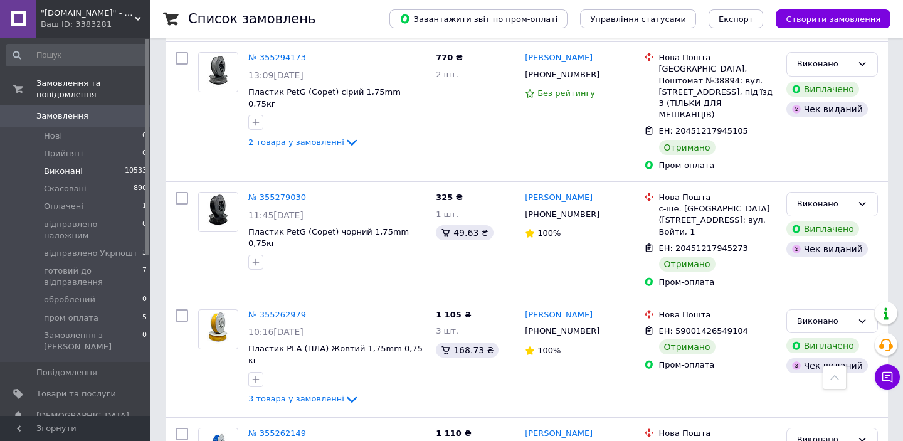
scroll to position [1160, 0]
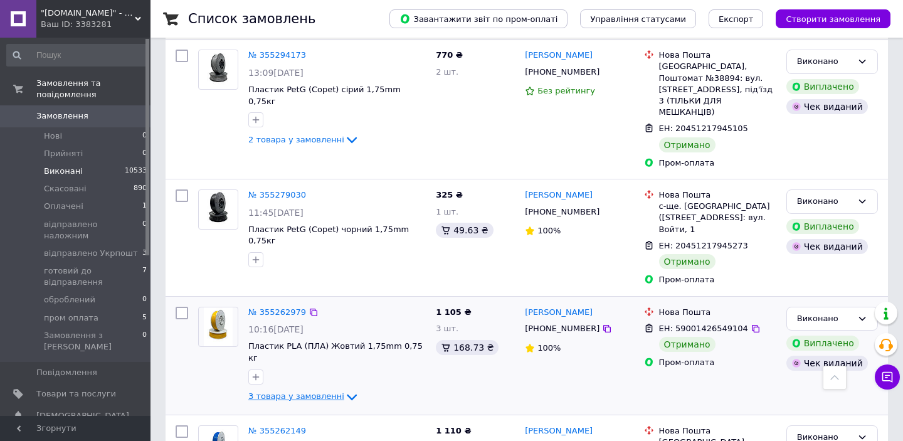
click at [347, 389] on icon at bounding box center [351, 396] width 15 height 15
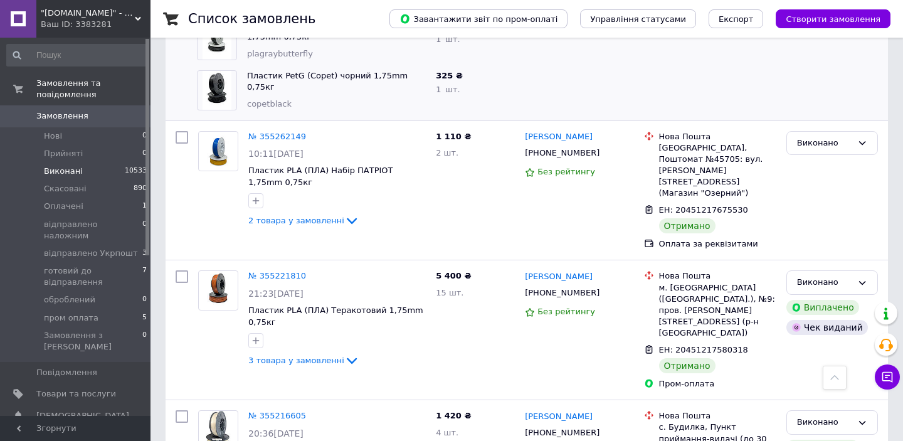
scroll to position [1603, 0]
click at [344, 354] on icon at bounding box center [351, 361] width 15 height 15
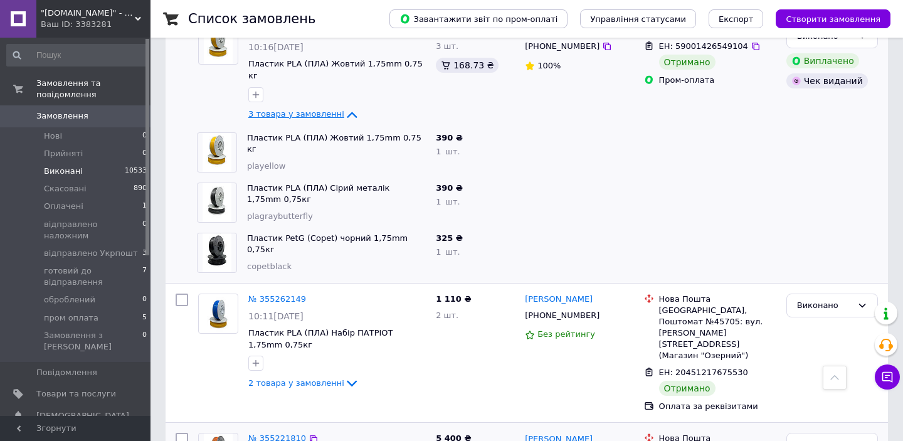
scroll to position [1256, 0]
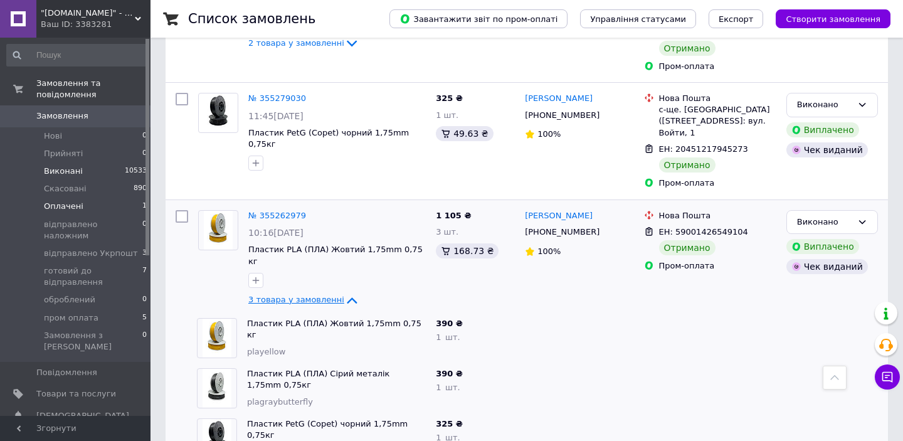
click at [92, 203] on li "Оплачені 1" at bounding box center [77, 206] width 154 height 18
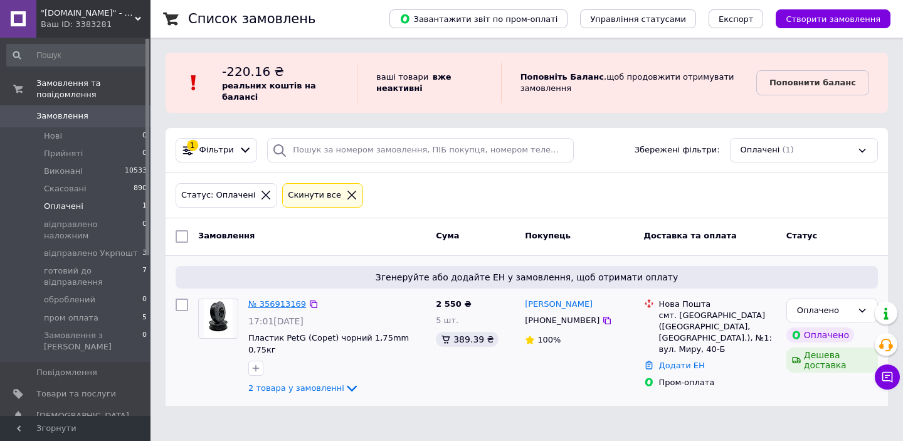
click at [276, 302] on link "№ 356913169" at bounding box center [277, 303] width 58 height 9
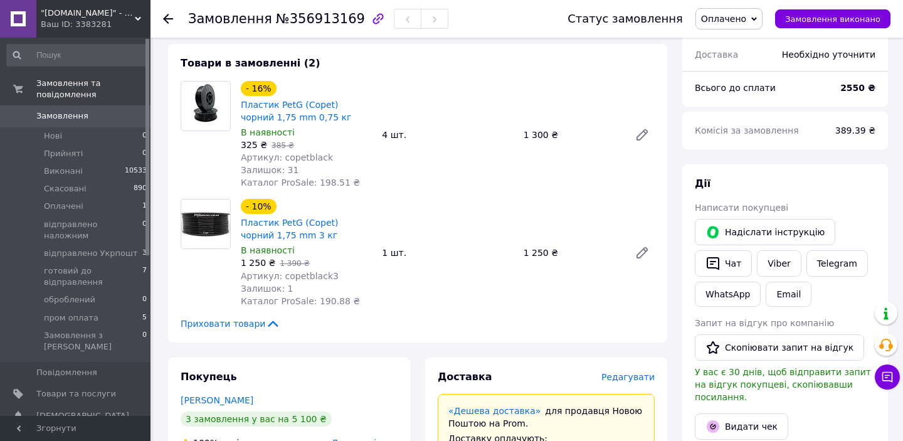
scroll to position [495, 0]
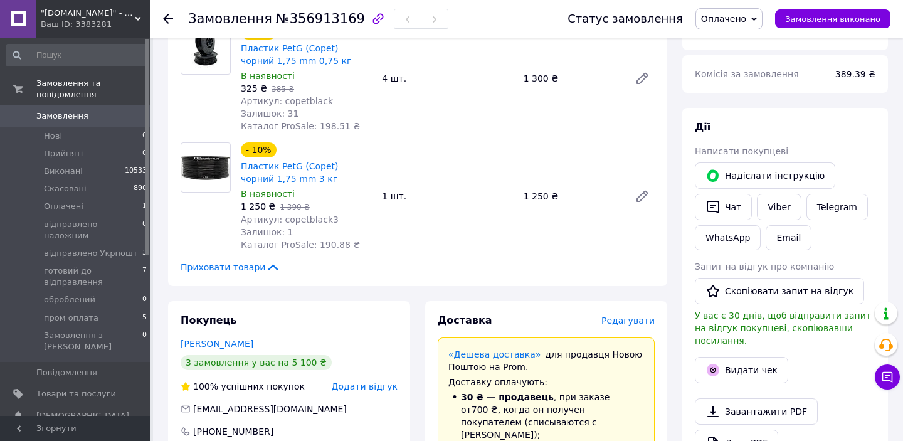
click at [631, 315] on span "Редагувати" at bounding box center [627, 320] width 53 height 10
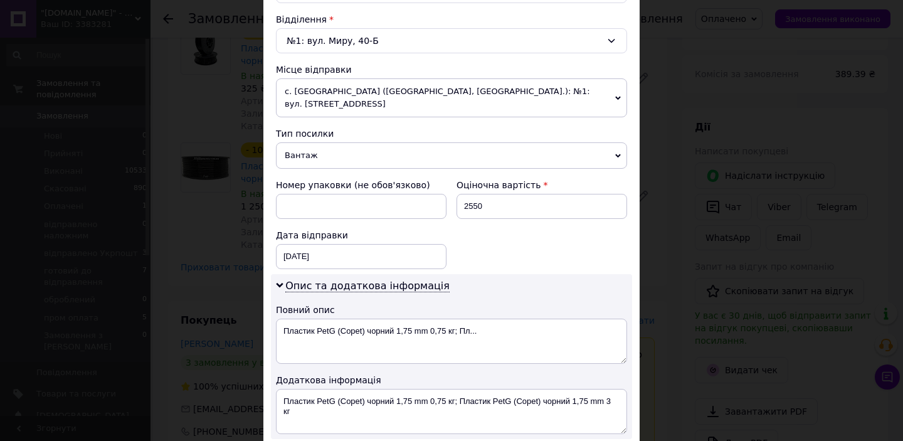
scroll to position [545, 0]
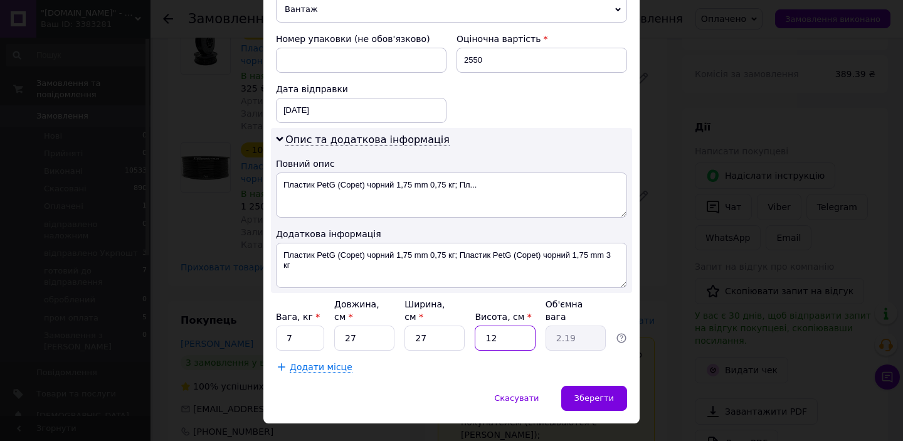
click at [502, 325] on input "12" at bounding box center [504, 337] width 60 height 25
type input "2"
type input "0.36"
type input "20"
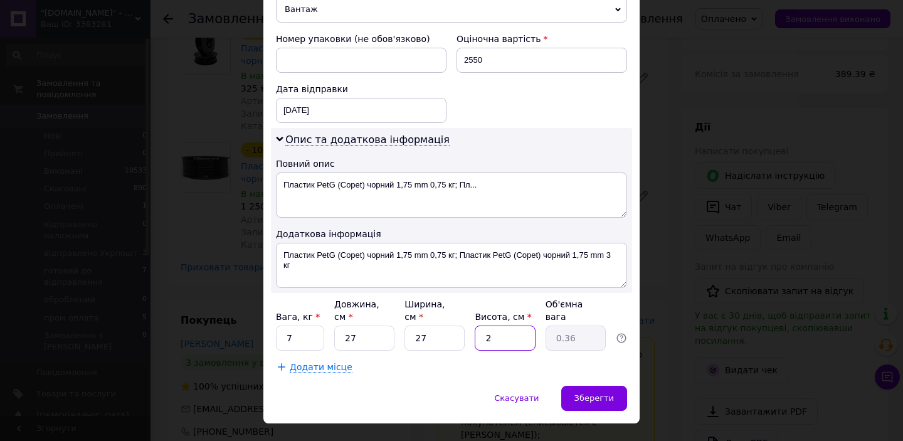
type input "3.65"
type input "2"
type input "0.36"
type input "3"
type input "0.55"
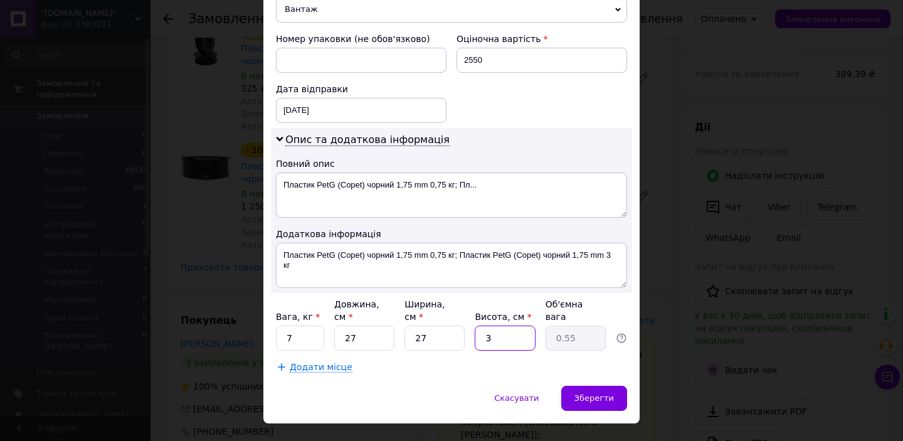
type input "30"
type input "5.47"
click at [478, 360] on div "Додати місце" at bounding box center [451, 366] width 351 height 13
click at [496, 325] on input "30" at bounding box center [504, 337] width 60 height 25
type input "3"
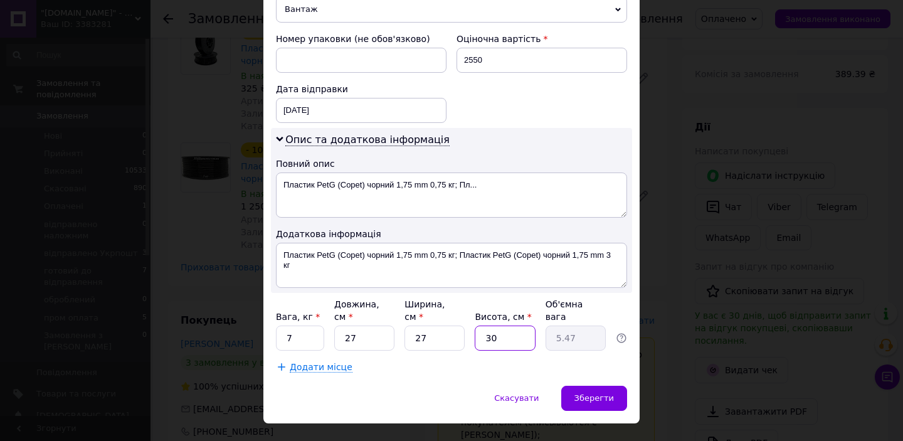
type input "0.55"
type input "35"
type input "6.38"
type input "35"
click at [491, 360] on div "Додати місце" at bounding box center [451, 366] width 351 height 13
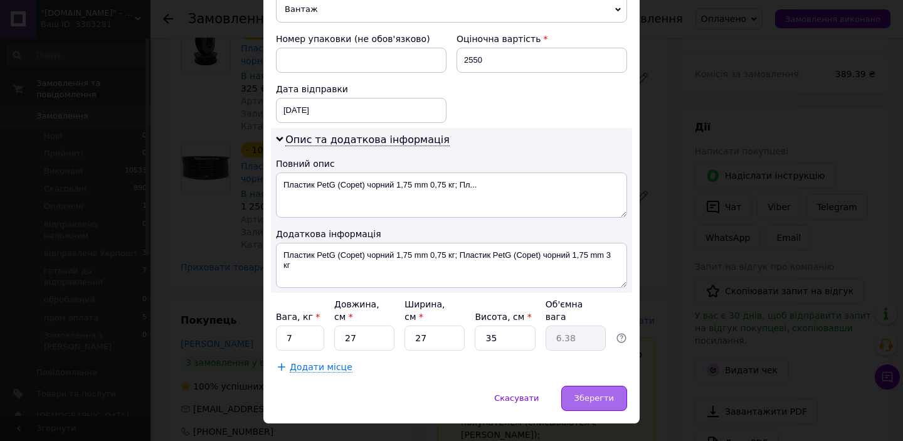
click at [584, 393] on span "Зберегти" at bounding box center [593, 397] width 39 height 9
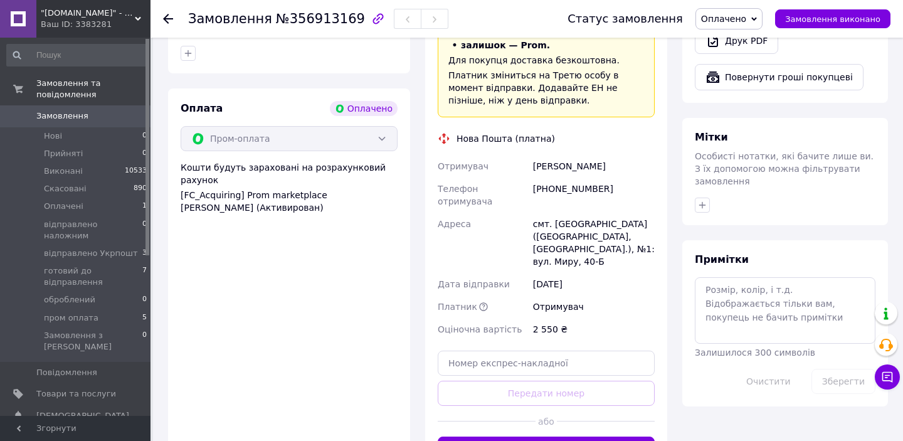
scroll to position [896, 0]
click at [517, 437] on button "Згенерувати ЕН" at bounding box center [545, 449] width 217 height 25
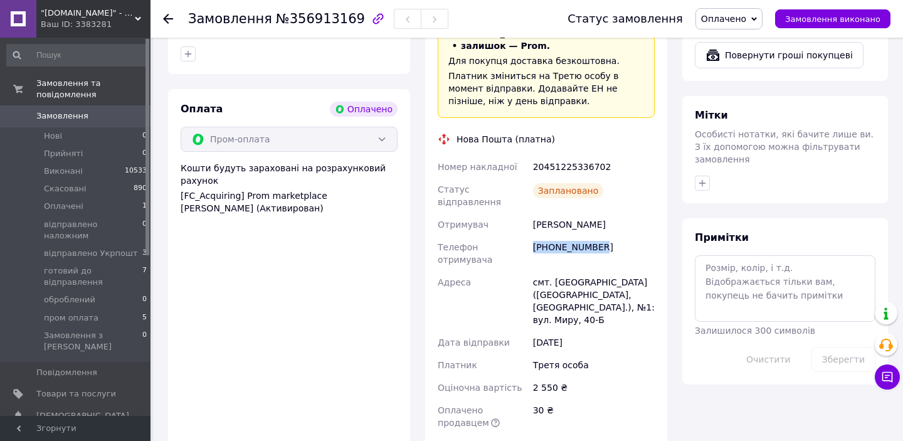
drag, startPoint x: 600, startPoint y: 197, endPoint x: 532, endPoint y: 196, distance: 67.7
click at [532, 236] on div "[PHONE_NUMBER]" at bounding box center [593, 253] width 127 height 35
copy div "[PHONE_NUMBER]"
drag, startPoint x: 604, startPoint y: 128, endPoint x: 528, endPoint y: 130, distance: 75.3
click at [528, 155] on div "Номер накладної 20451225336702 Статус відправлення Заплановано Отримувач [PERSO…" at bounding box center [546, 294] width 222 height 278
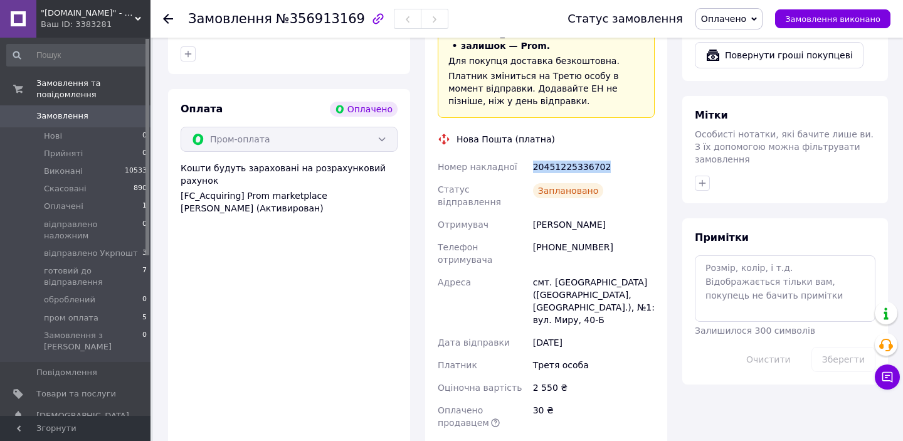
copy div "Номер накладної 20451225336702"
click at [77, 203] on span "Оплачені" at bounding box center [63, 206] width 39 height 11
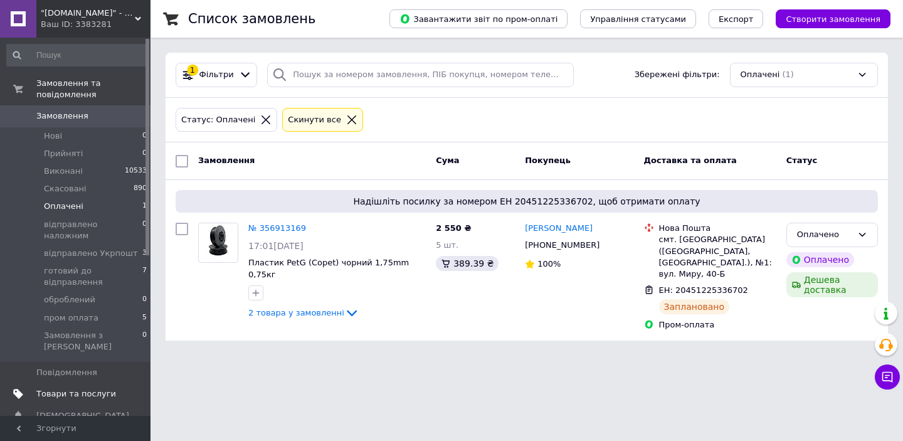
click at [96, 388] on span "Товари та послуги" at bounding box center [76, 393] width 80 height 11
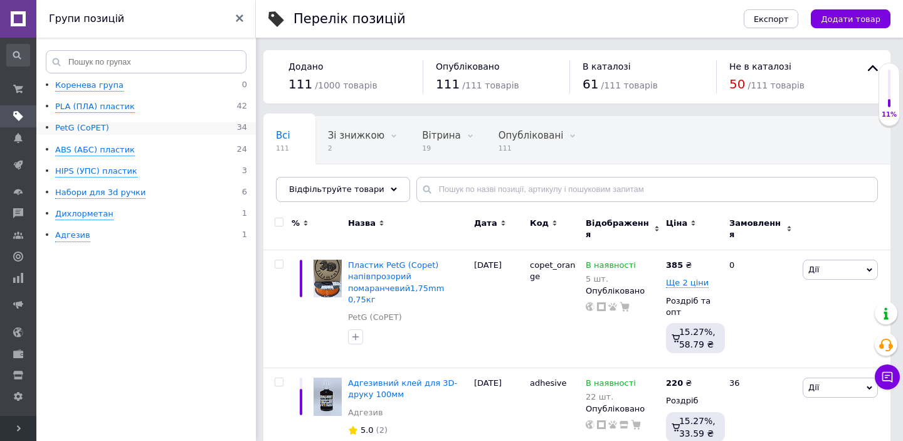
click at [91, 131] on div "PetG (CoPET)" at bounding box center [82, 128] width 54 height 12
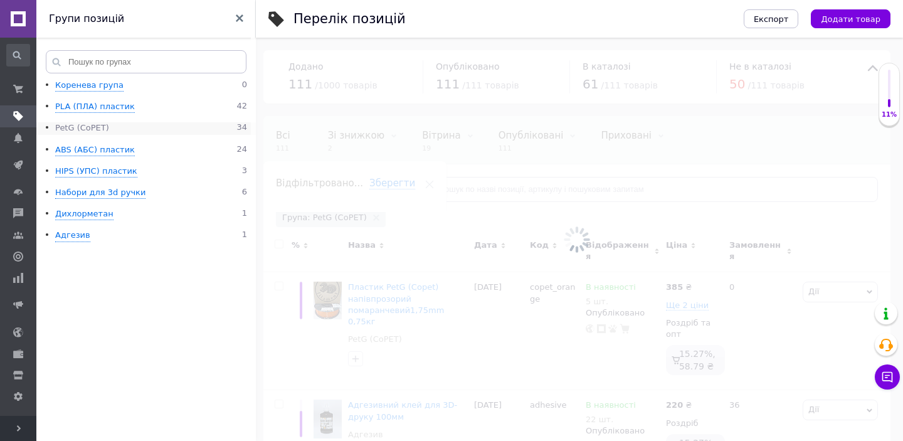
scroll to position [0, 51]
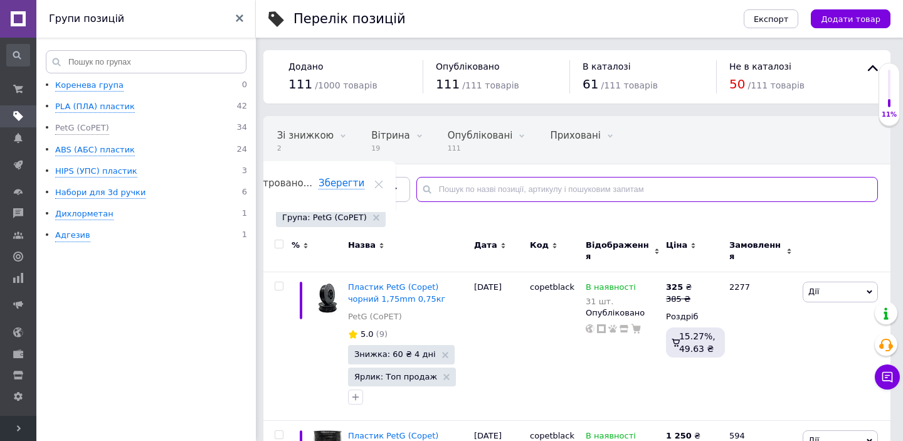
click at [444, 190] on input "text" at bounding box center [646, 189] width 461 height 25
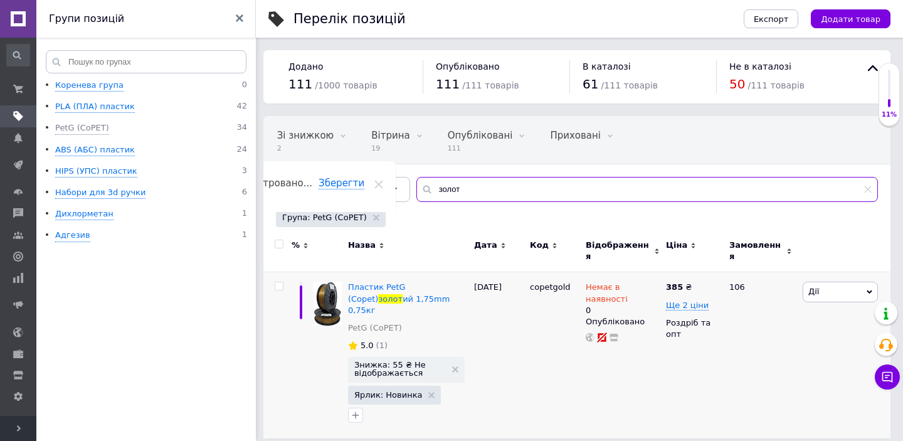
type input "золот"
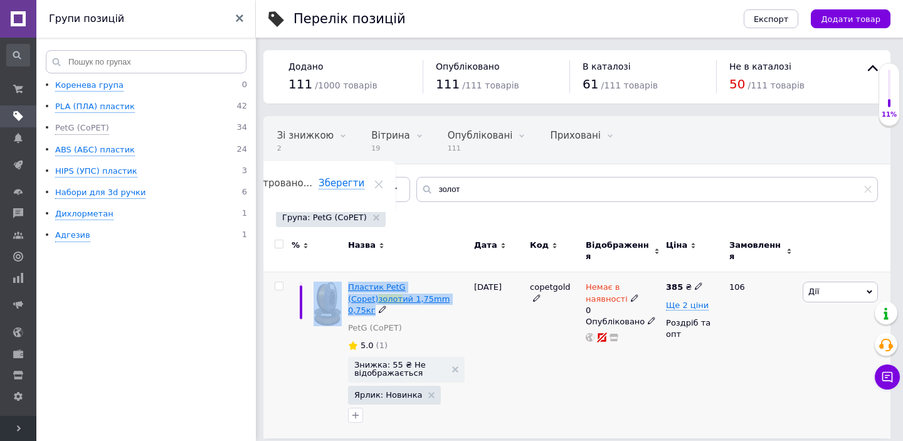
drag, startPoint x: 343, startPoint y: 278, endPoint x: 402, endPoint y: 295, distance: 60.7
click at [402, 295] on div "Пластик PetG (Copet) золот ий 1,75mm 0,75кг PetG (CoPET) 5.0 (1) Знижка: 55 ₴ Н…" at bounding box center [576, 355] width 627 height 166
copy div "Пластик PetG (Copet) золот ий 1,75mm 0,75кг"
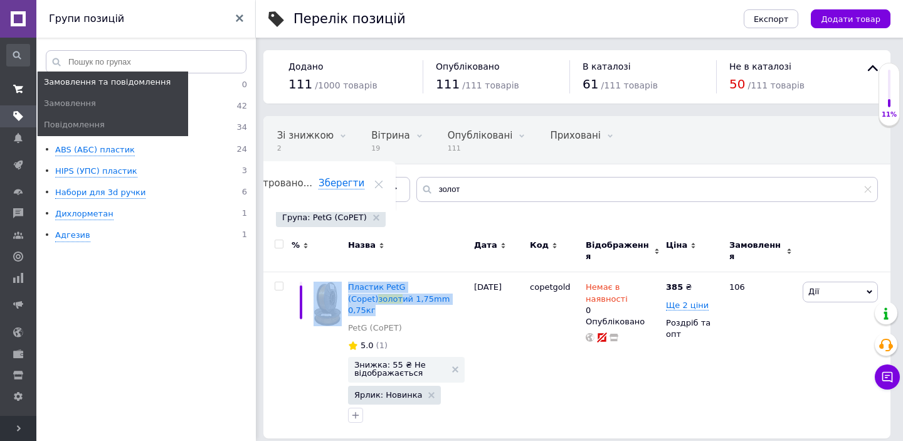
click at [18, 85] on icon at bounding box center [18, 89] width 10 height 10
